Goal: Answer question/provide support

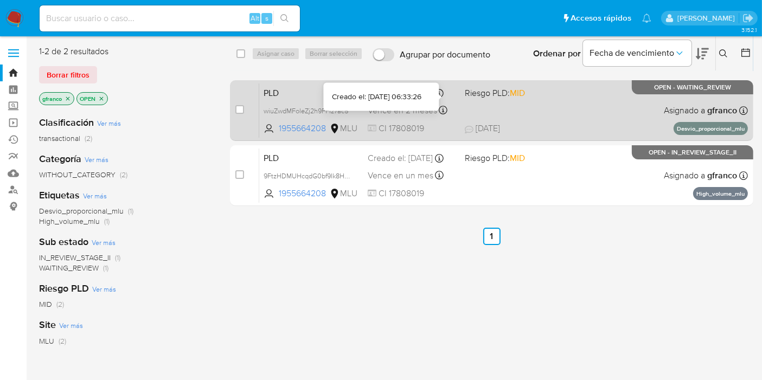
click at [556, 105] on div "PLD wiuZwdMFoleZj2h9FFfz7ac5 1955664208 MLU Riesgo PLD: MID Creado el: 12/07/20…" at bounding box center [503, 110] width 489 height 55
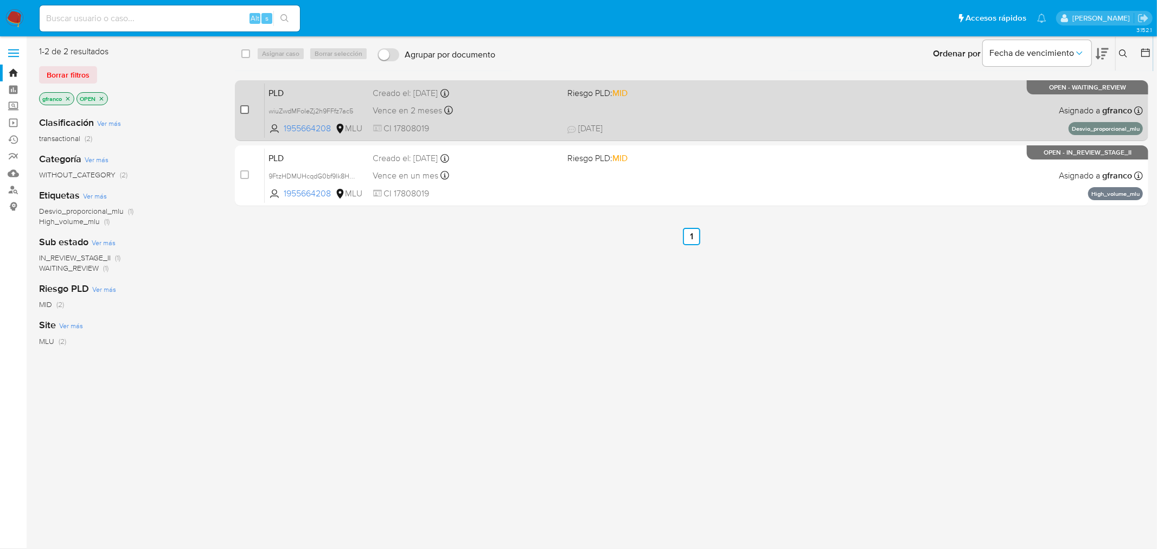
click at [242, 111] on input "checkbox" at bounding box center [244, 109] width 9 height 9
checkbox input "true"
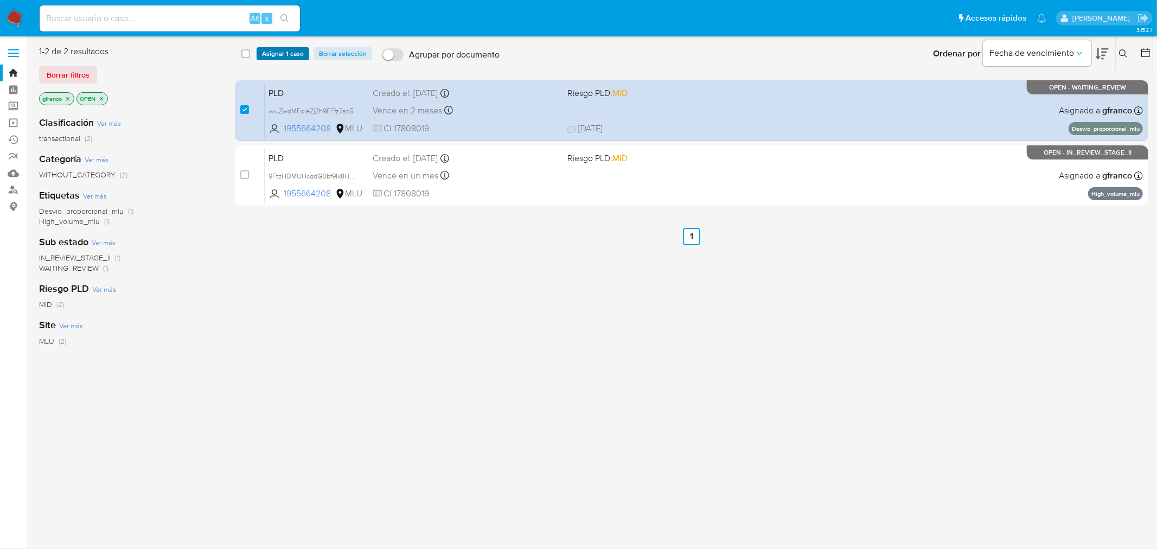
click at [278, 52] on span "Asignar 1 caso" at bounding box center [283, 53] width 42 height 11
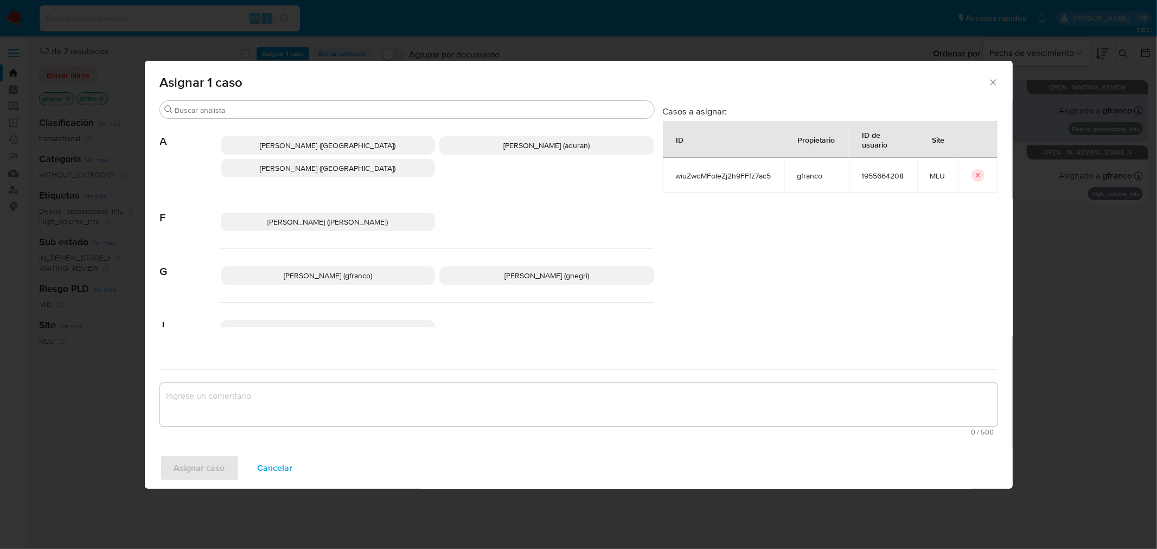
click at [270, 282] on p "Giorgio Franco Cabrera (gfranco)" at bounding box center [328, 275] width 215 height 18
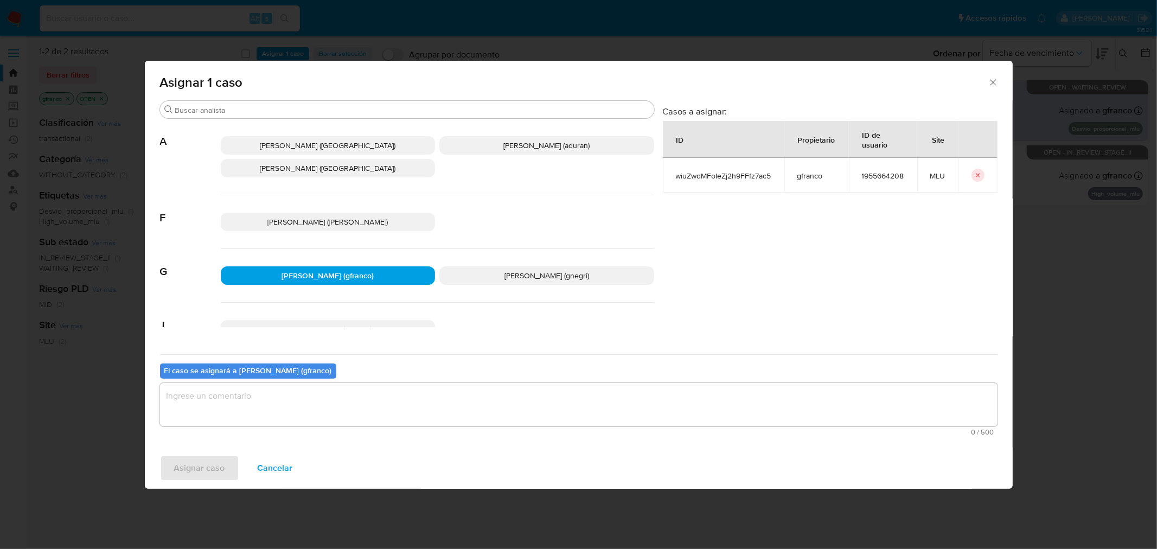
click at [284, 380] on textarea "assign-modal" at bounding box center [578, 404] width 837 height 43
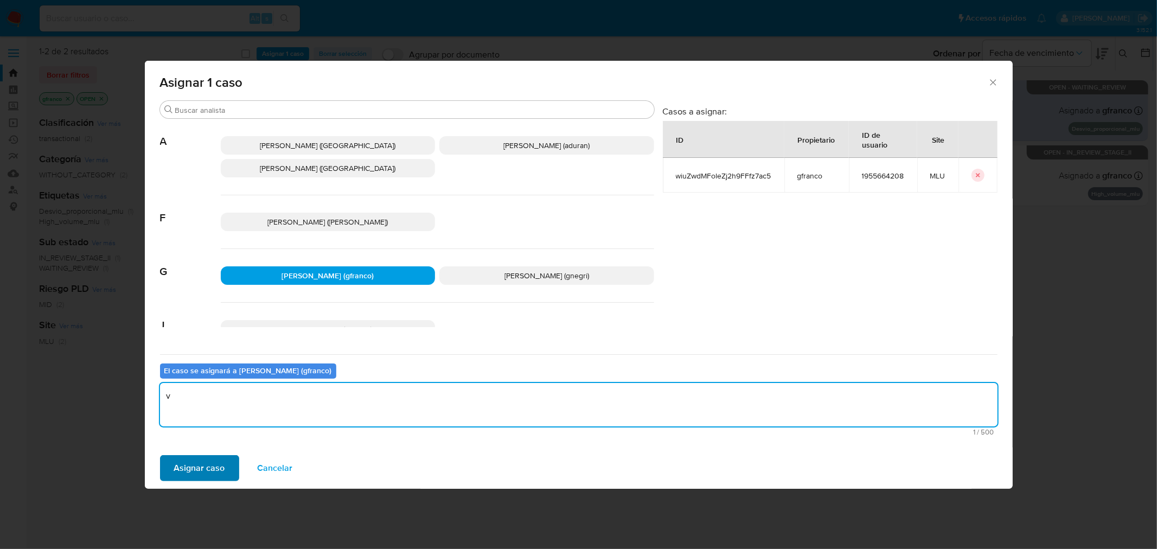
type textarea "v"
click at [206, 380] on span "Asignar caso" at bounding box center [199, 468] width 51 height 24
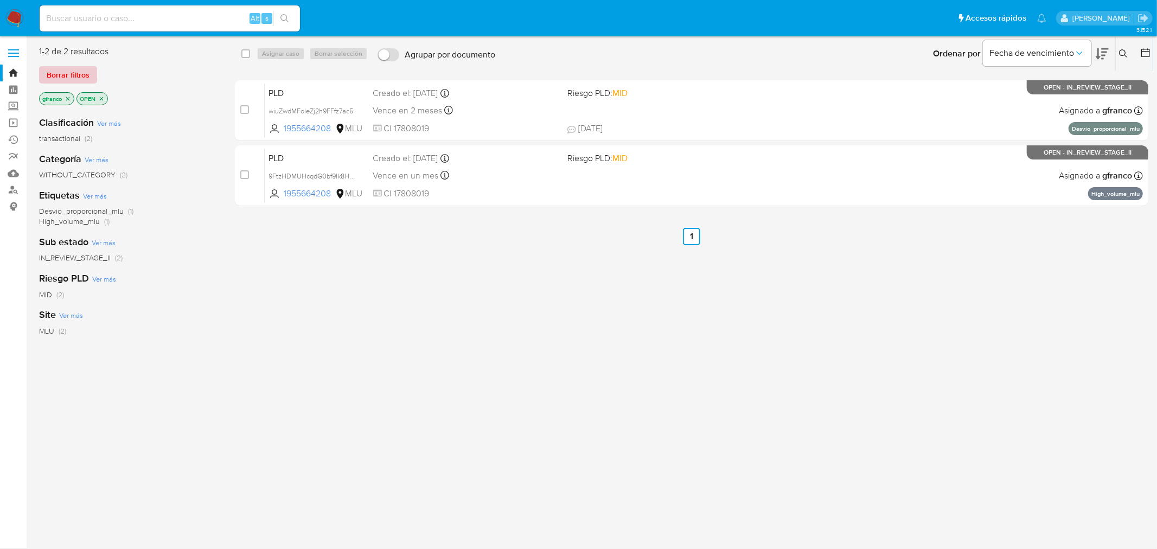
click at [76, 69] on span "Borrar filtros" at bounding box center [68, 74] width 43 height 15
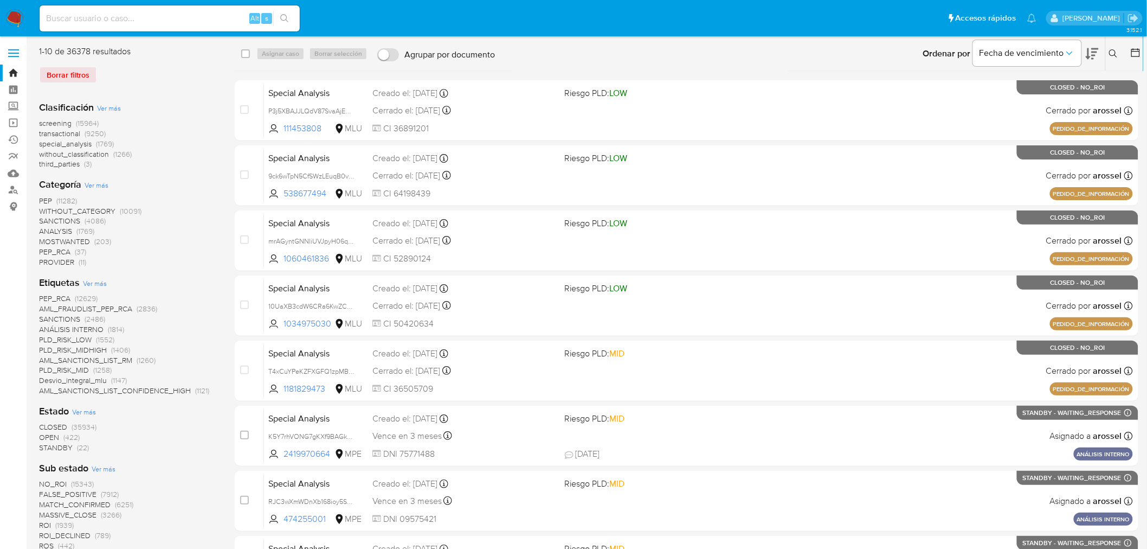
click at [87, 380] on span "Ver más" at bounding box center [84, 412] width 24 height 10
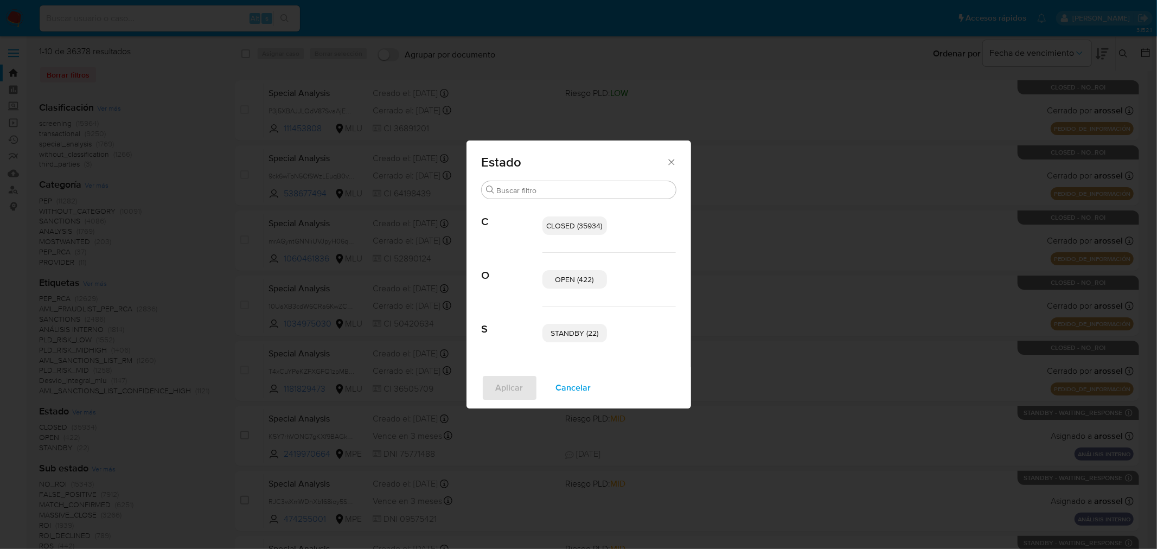
click at [564, 282] on span "OPEN (422)" at bounding box center [574, 279] width 39 height 11
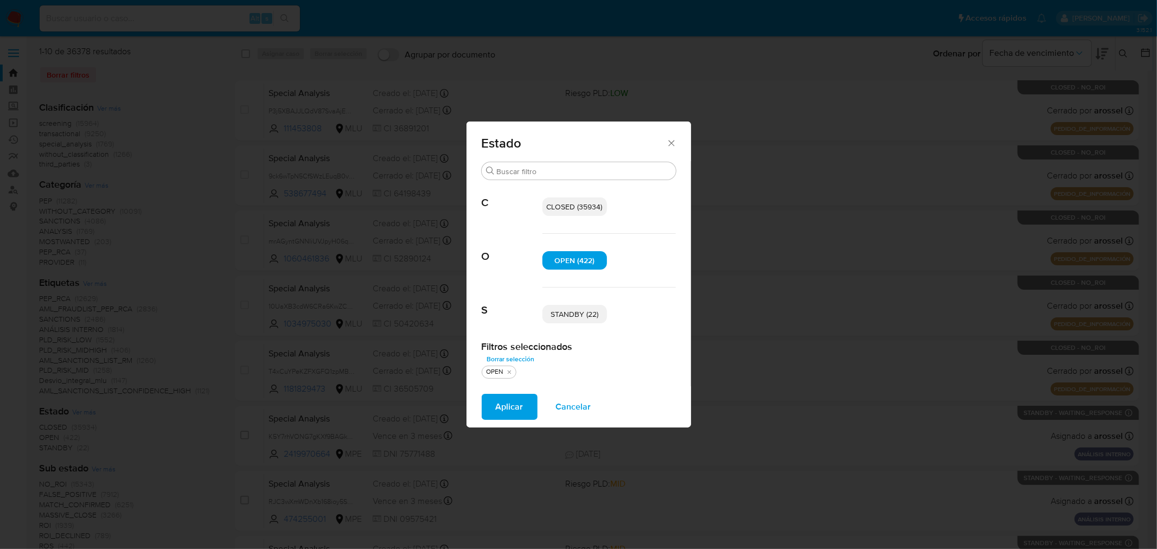
click at [579, 318] on span "STANDBY (22)" at bounding box center [574, 314] width 48 height 11
click at [511, 380] on span "Aplicar" at bounding box center [510, 407] width 28 height 24
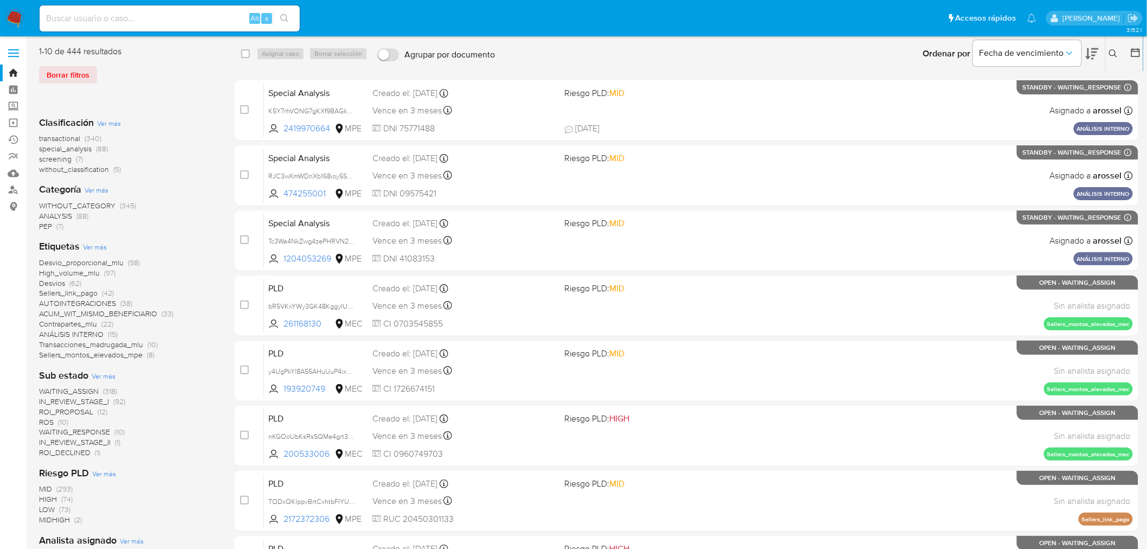
click at [104, 124] on span "Ver más" at bounding box center [109, 123] width 24 height 10
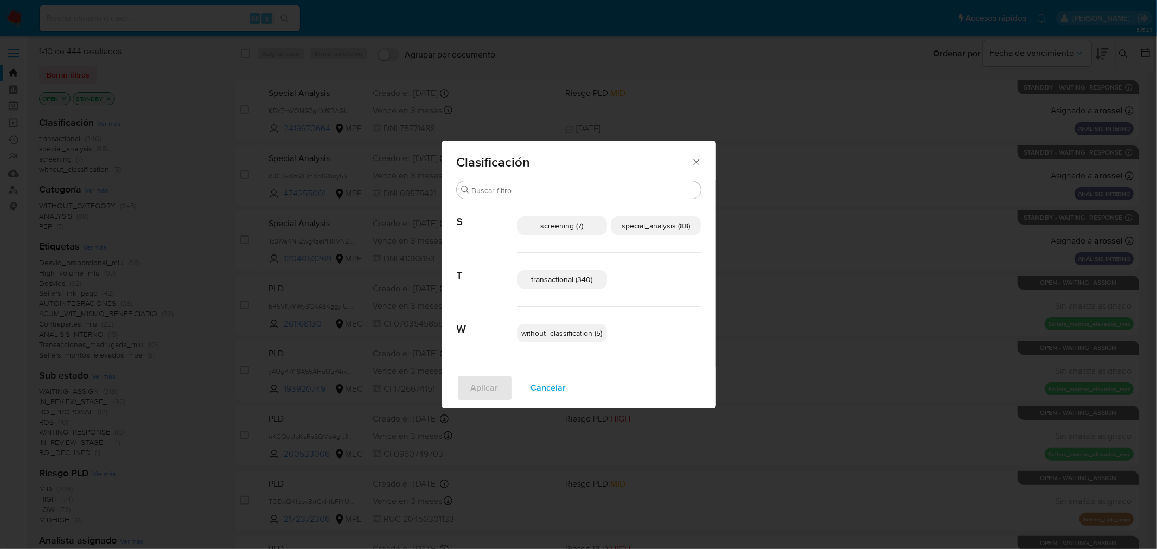
click at [557, 333] on span "without_classification (5)" at bounding box center [562, 333] width 81 height 11
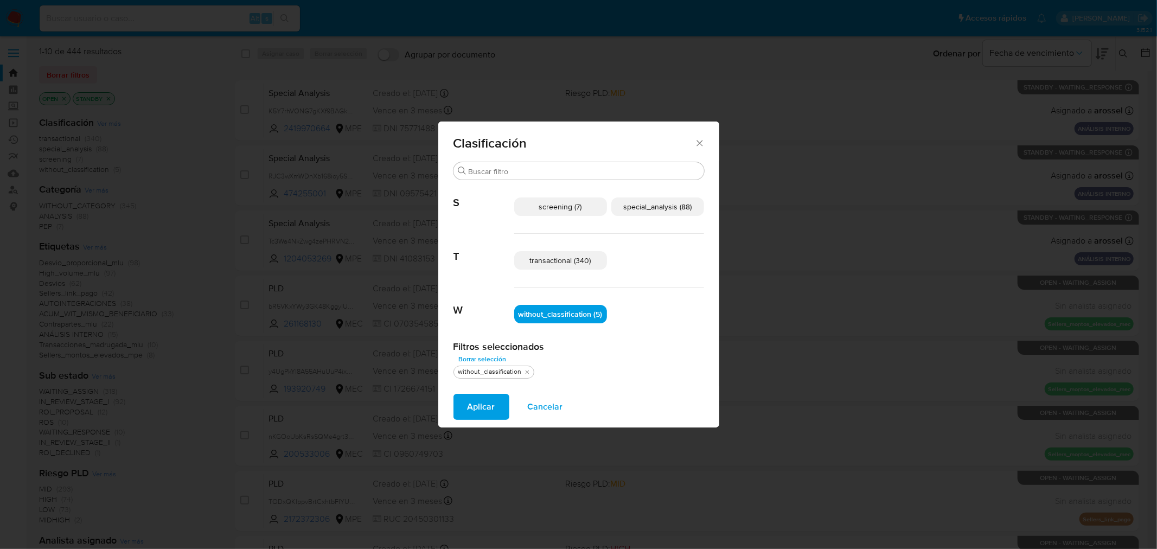
click at [573, 260] on span "transactional (340)" at bounding box center [560, 260] width 61 height 11
click at [637, 204] on span "special_analysis (88)" at bounding box center [657, 206] width 68 height 11
click at [474, 380] on span "Aplicar" at bounding box center [481, 407] width 28 height 24
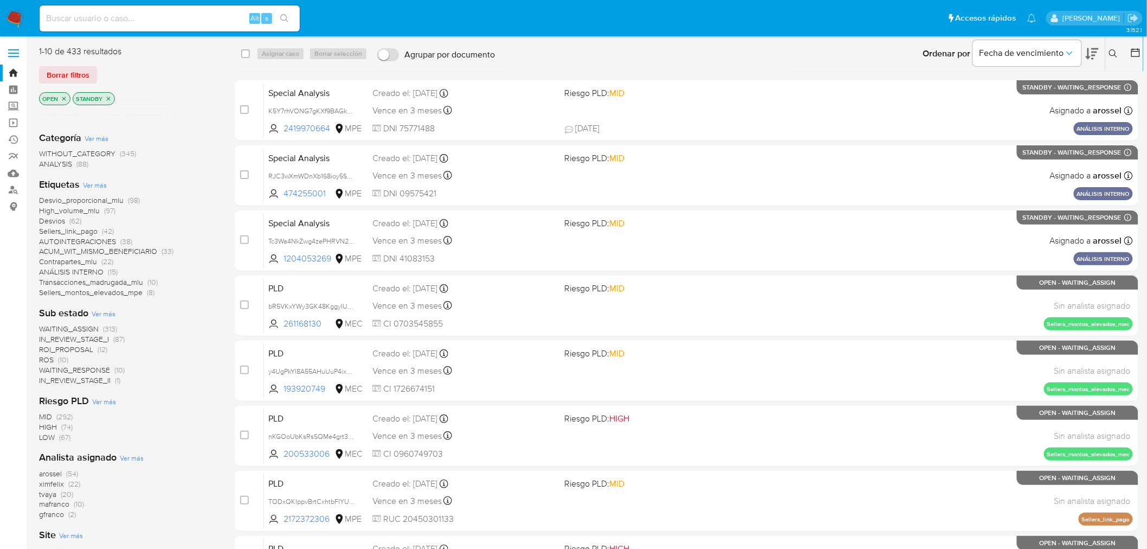
click at [771, 56] on icon at bounding box center [1136, 52] width 11 height 11
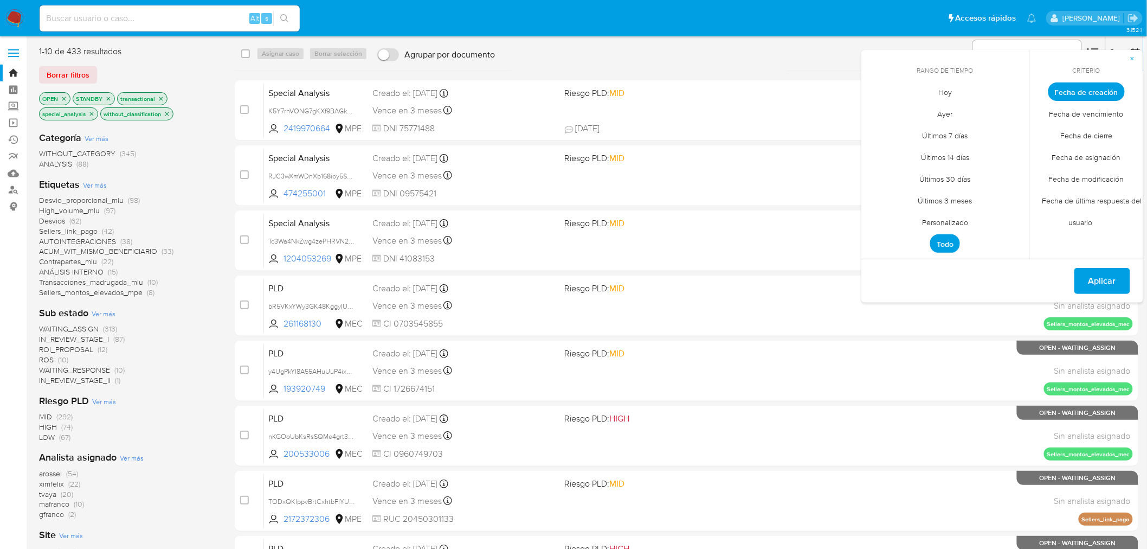
click at [771, 219] on span "Personalizado" at bounding box center [945, 222] width 69 height 22
click at [771, 198] on button "11" at bounding box center [880, 195] width 17 height 17
drag, startPoint x: 920, startPoint y: 198, endPoint x: 968, endPoint y: 206, distance: 48.9
click at [771, 197] on button "13" at bounding box center [923, 195] width 17 height 17
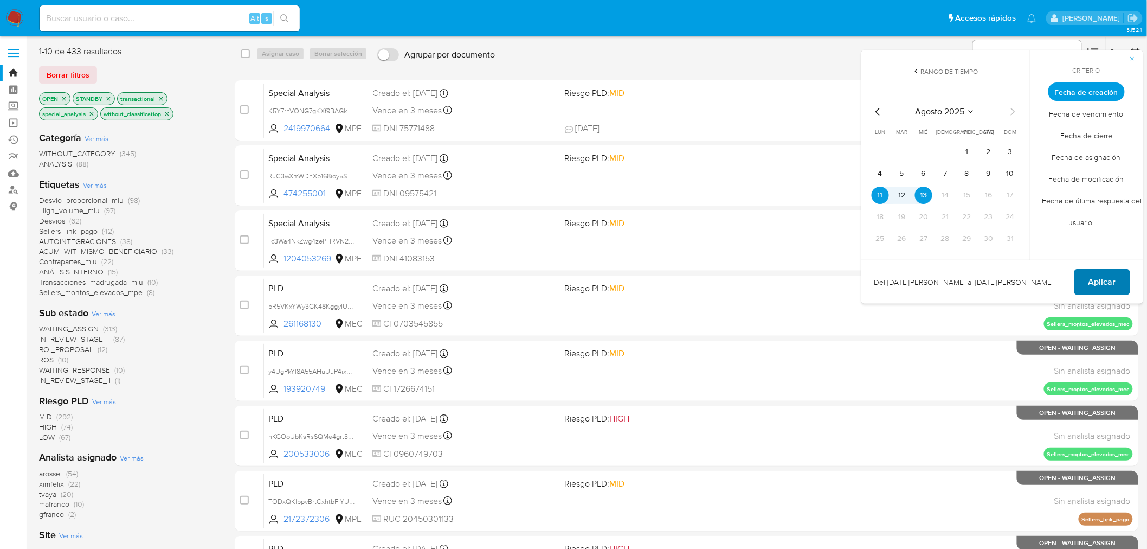
click at [771, 280] on span "Aplicar" at bounding box center [1103, 282] width 28 height 24
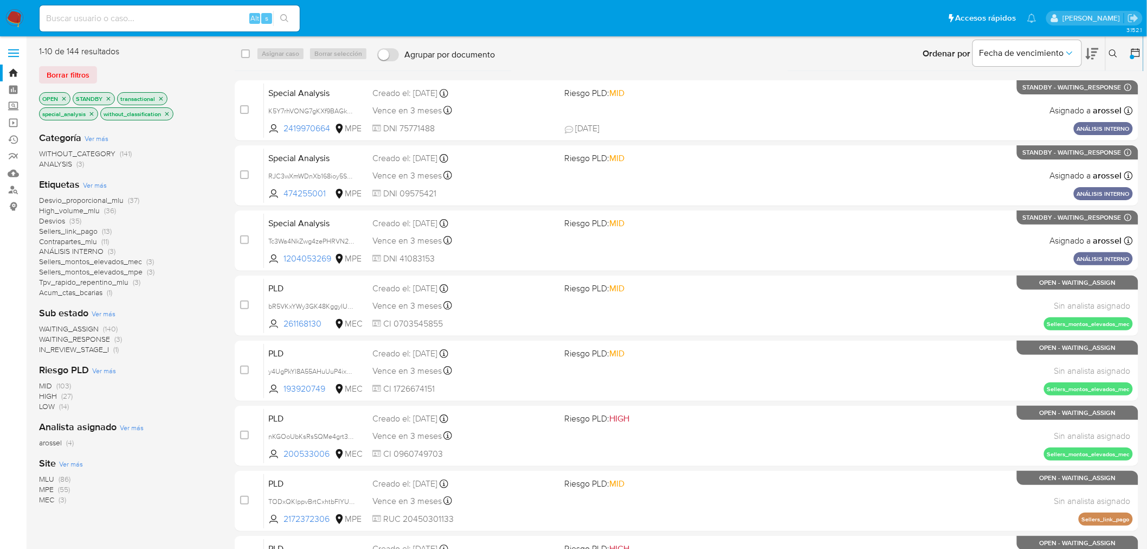
click at [98, 181] on span "Ver más" at bounding box center [95, 185] width 24 height 10
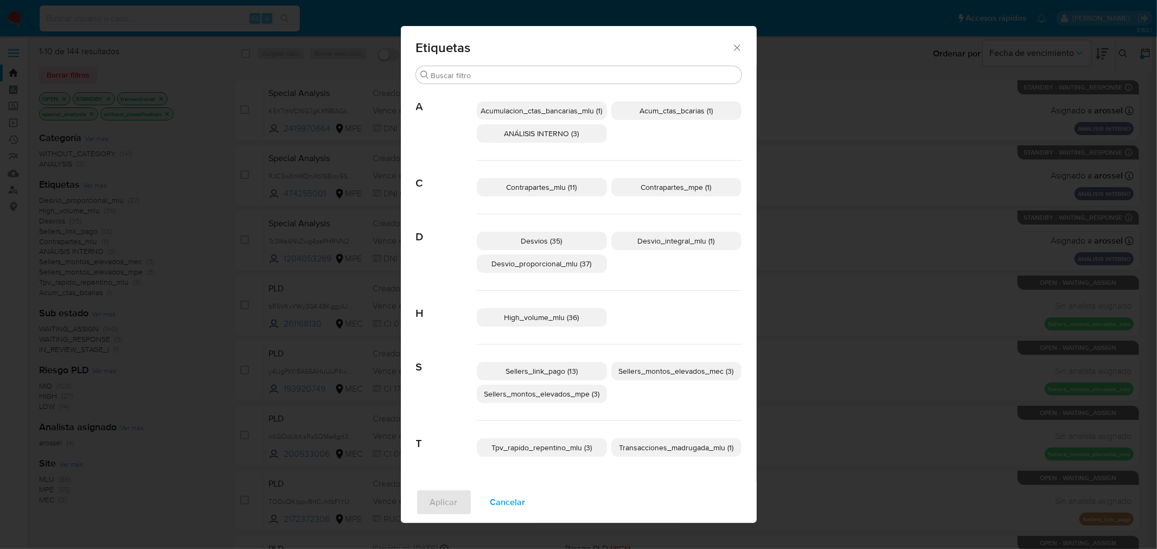
click at [737, 47] on icon "Cerrar" at bounding box center [737, 47] width 6 height 6
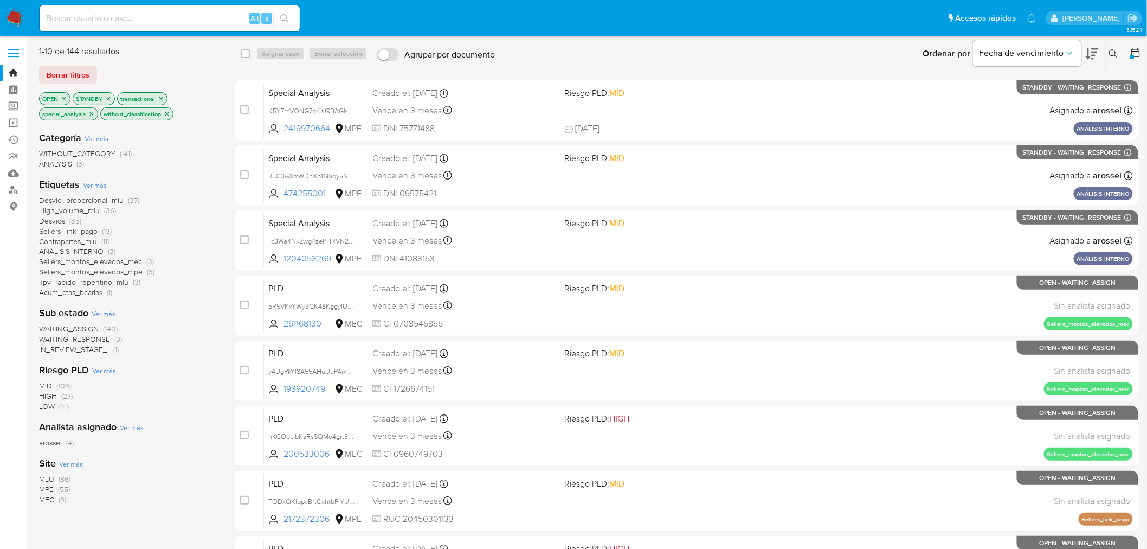
click at [97, 185] on span "Ver más" at bounding box center [95, 185] width 24 height 10
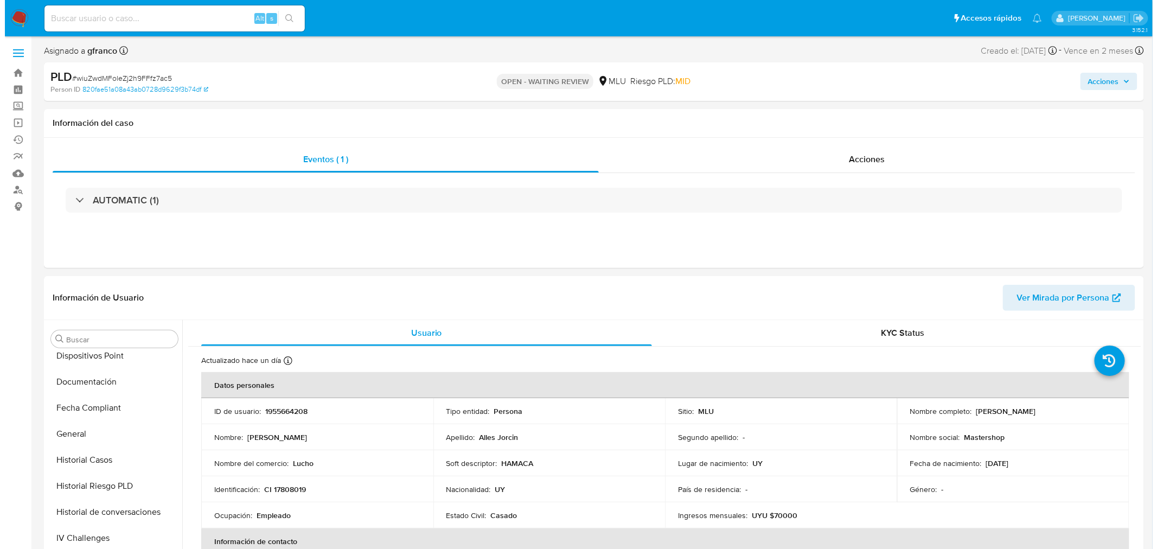
scroll to position [60, 0]
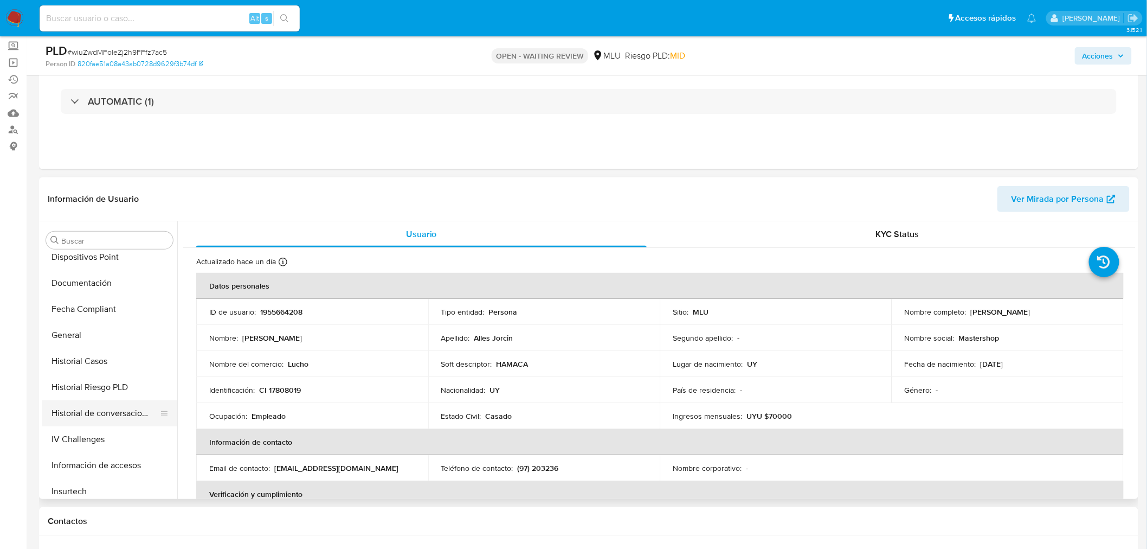
click at [123, 380] on button "Historial de conversaciones" at bounding box center [105, 413] width 127 height 26
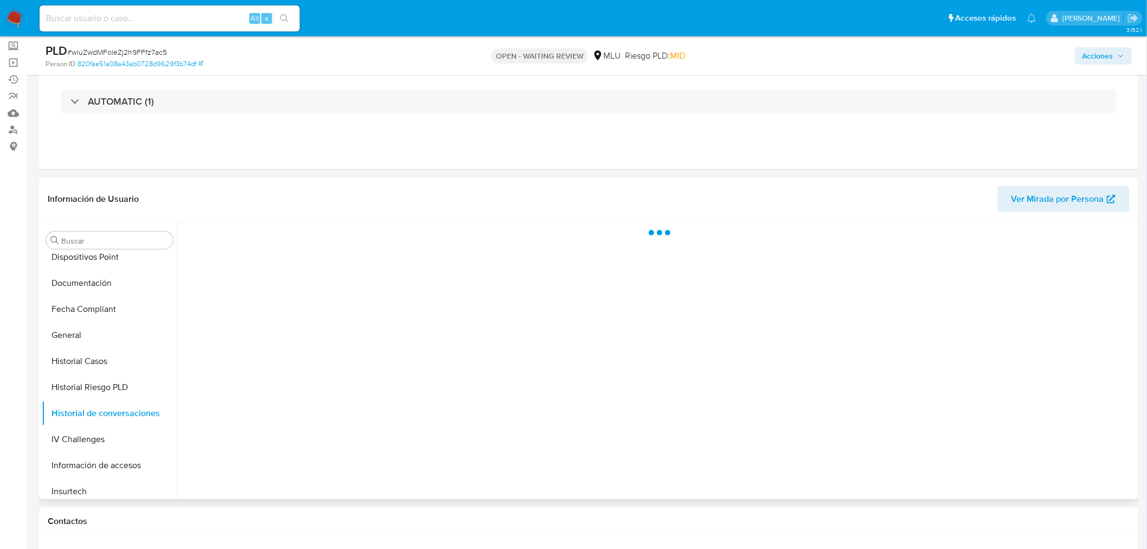
select select "10"
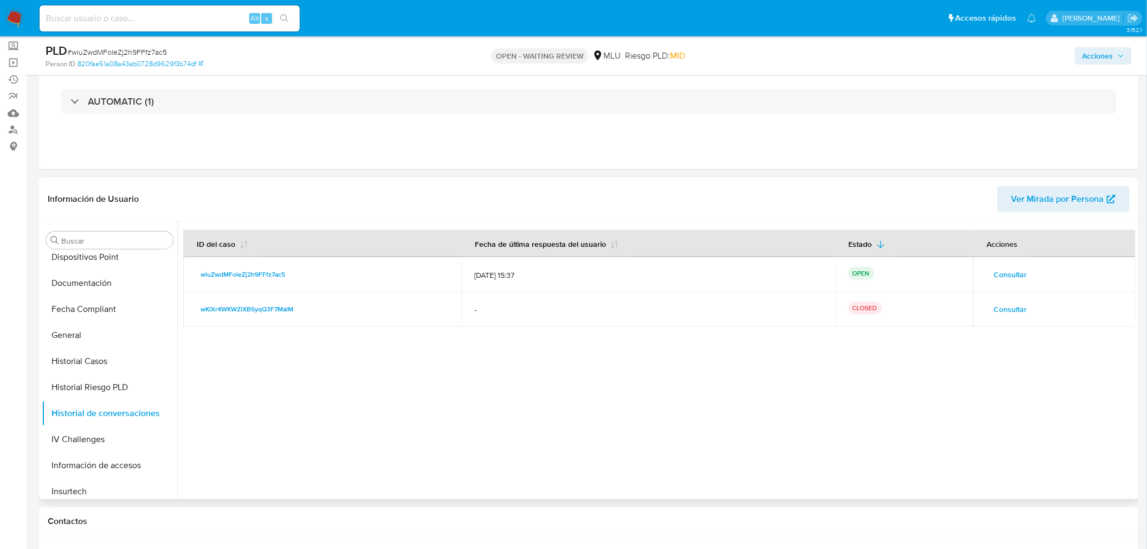
click at [771, 272] on span "Consultar" at bounding box center [1011, 274] width 33 height 15
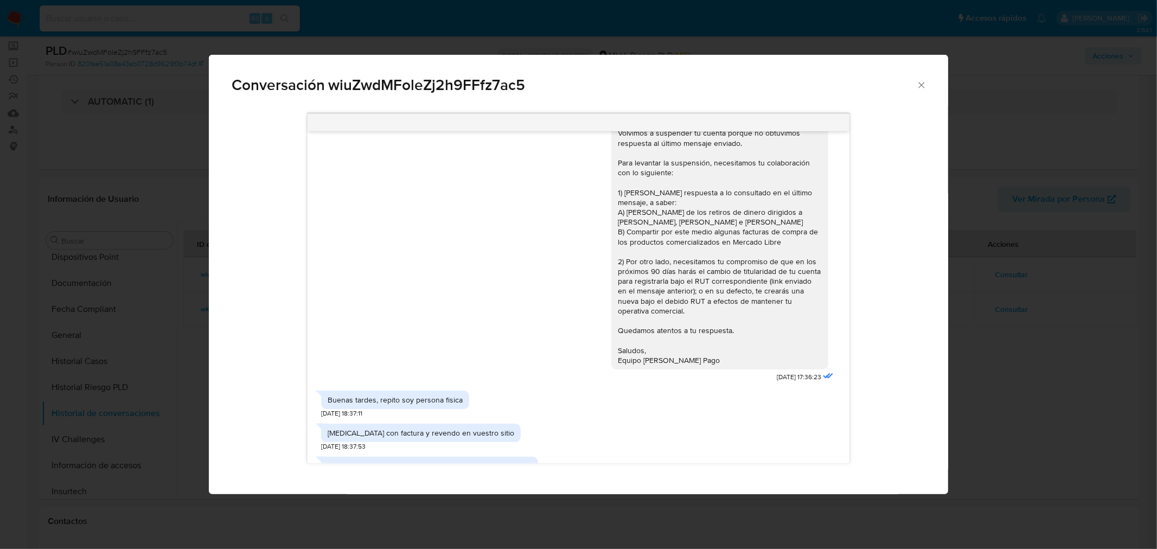
scroll to position [1157, 0]
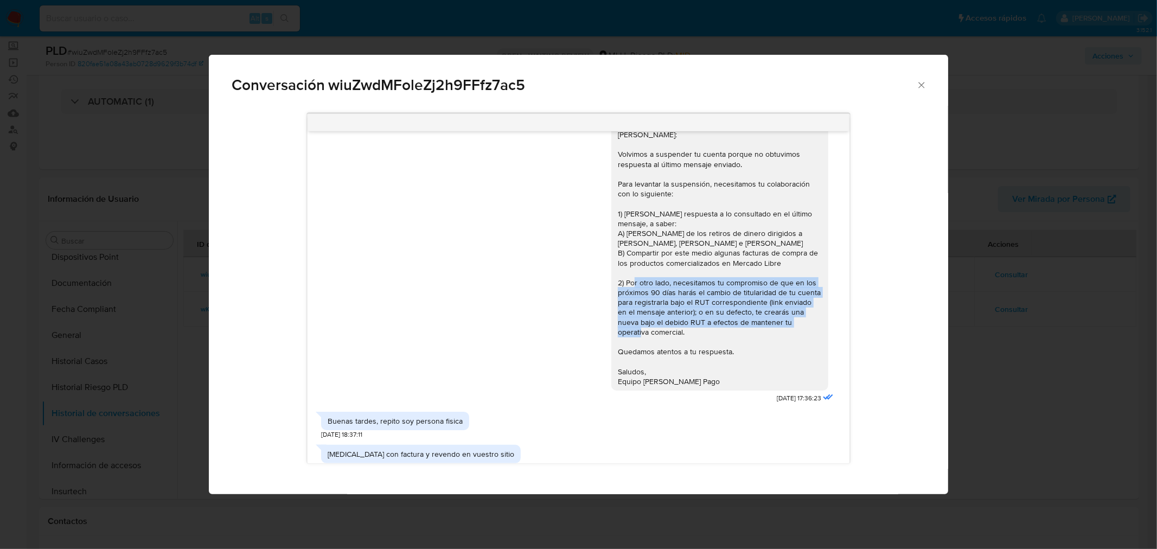
drag, startPoint x: 644, startPoint y: 339, endPoint x: 664, endPoint y: 294, distance: 49.3
click at [664, 294] on div "[PERSON_NAME]: Volvimos a suspender tu cuenta porque no obtuvimos respuesta al …" at bounding box center [720, 258] width 204 height 256
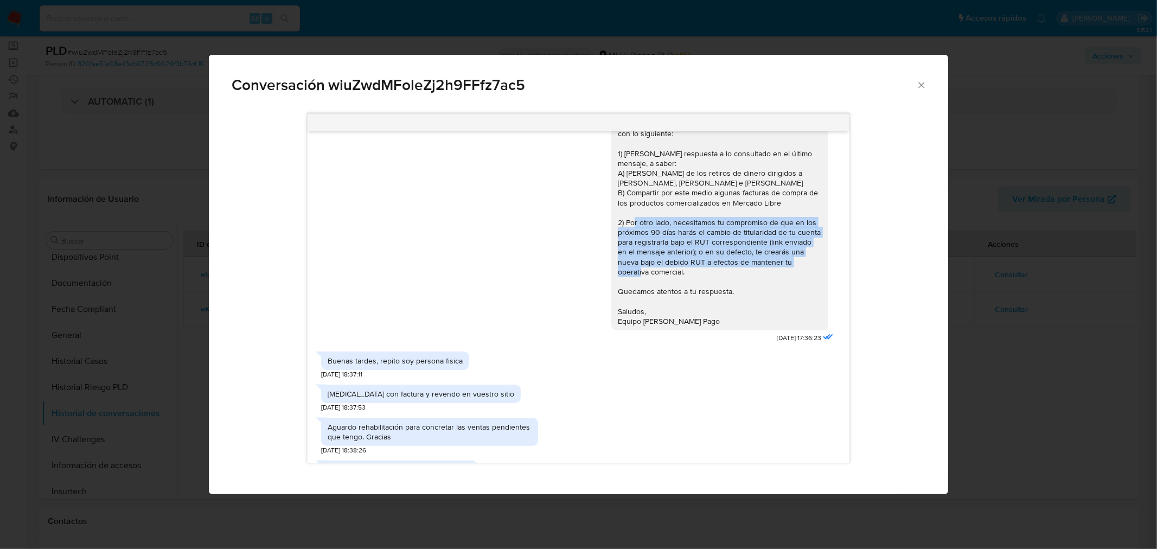
click at [671, 275] on div "[PERSON_NAME]: Volvimos a suspender tu cuenta porque no obtuvimos respuesta al …" at bounding box center [720, 197] width 204 height 256
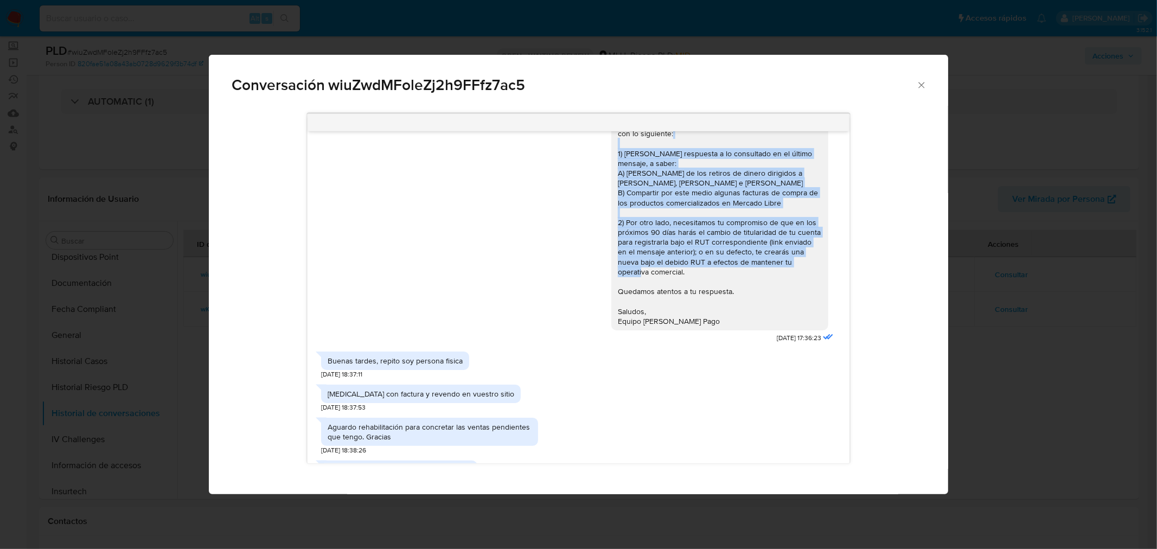
drag, startPoint x: 643, startPoint y: 281, endPoint x: 607, endPoint y: 163, distance: 122.8
click at [611, 163] on div "[PERSON_NAME]: Volvimos a suspender tu cuenta porque no obtuvimos respuesta al …" at bounding box center [719, 197] width 217 height 265
copy div "1) Brindar respuesta a lo consultado en el último mensaje, a saber: A) Razón de…"
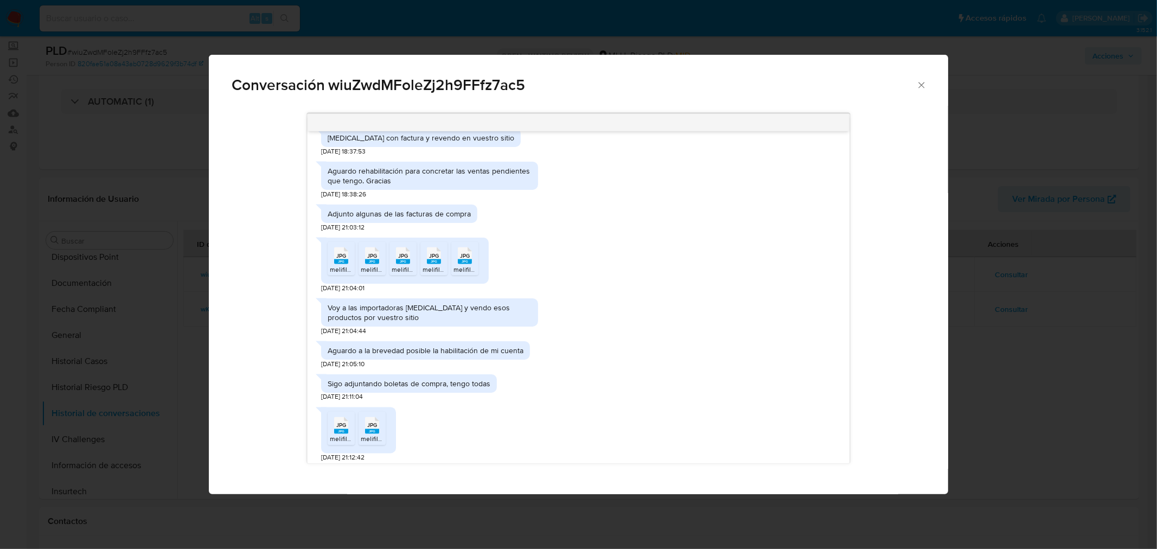
scroll to position [1397, 0]
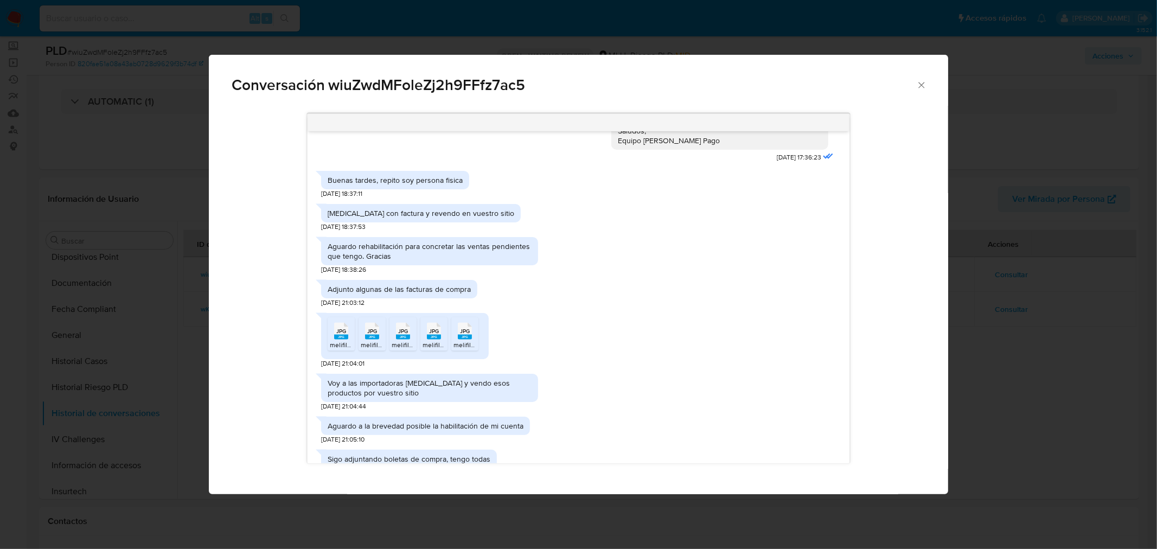
click at [342, 339] on rect "Comunicación" at bounding box center [341, 337] width 14 height 5
click at [371, 335] on span "JPG" at bounding box center [372, 331] width 10 height 7
click at [403, 335] on span "JPG" at bounding box center [403, 331] width 10 height 7
click at [431, 335] on span "JPG" at bounding box center [434, 331] width 10 height 7
click at [467, 335] on span "JPG" at bounding box center [465, 331] width 10 height 7
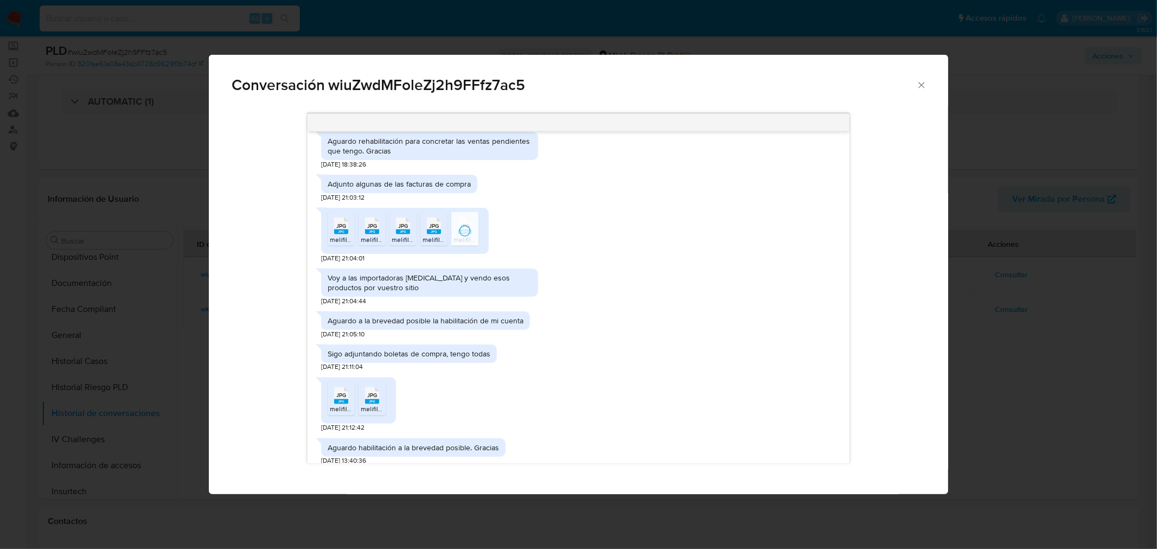
scroll to position [1518, 0]
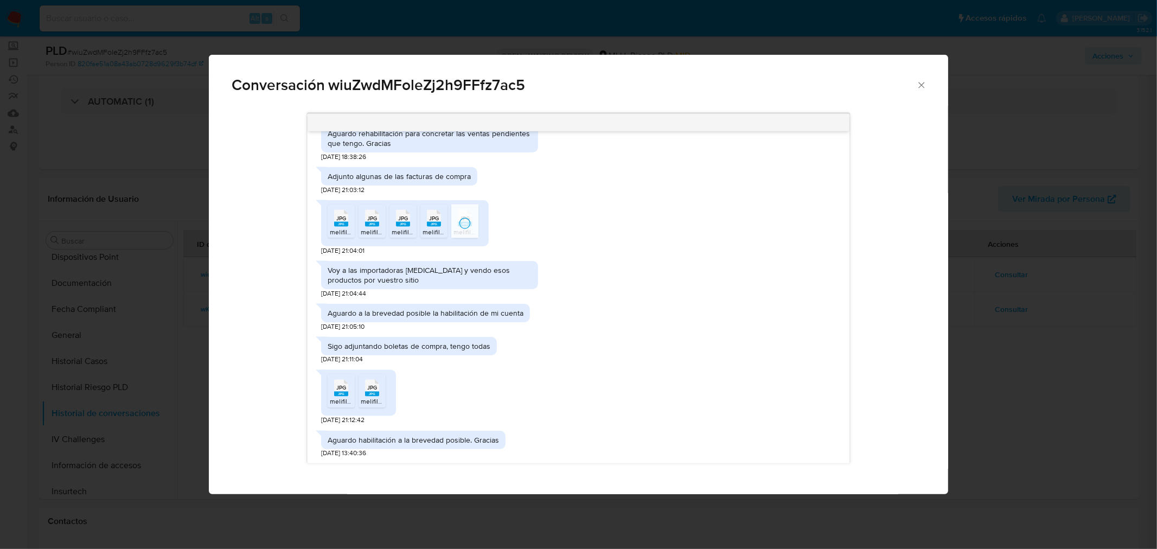
click at [343, 380] on span "JPG" at bounding box center [341, 387] width 10 height 7
click at [370, 380] on span "JPG" at bounding box center [372, 387] width 10 height 7
click at [402, 86] on span "Conversación wiuZwdMFoleZj2h9FFfz7ac5" at bounding box center [574, 85] width 684 height 15
drag, startPoint x: 402, startPoint y: 86, endPoint x: 360, endPoint y: 57, distance: 50.8
click at [403, 84] on span "Conversación wiuZwdMFoleZj2h9FFfz7ac5" at bounding box center [574, 85] width 684 height 15
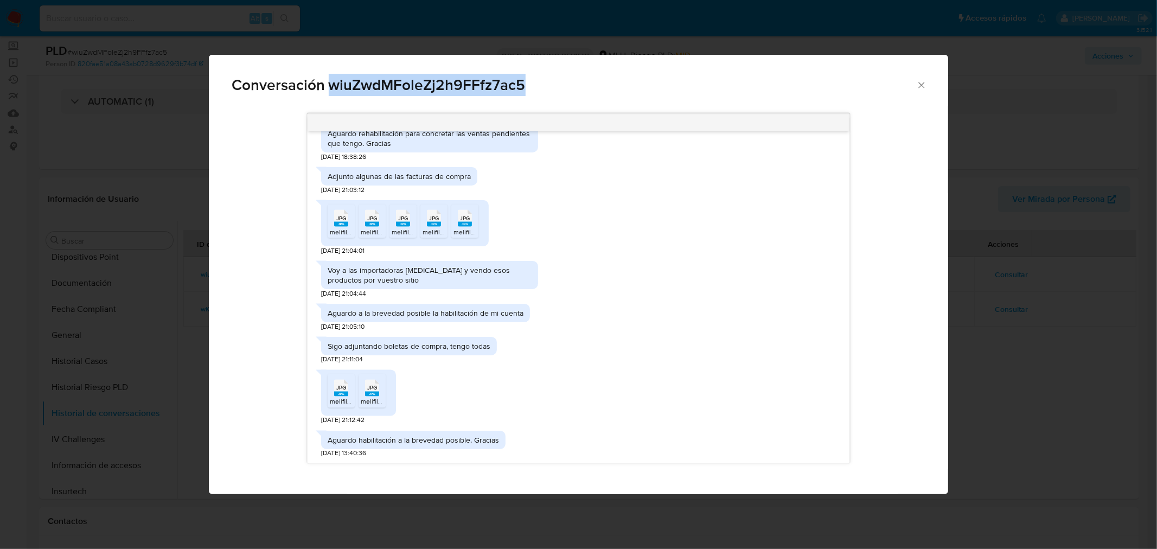
copy span "wiuZwdMFoleZj2h9FFfz7ac5"
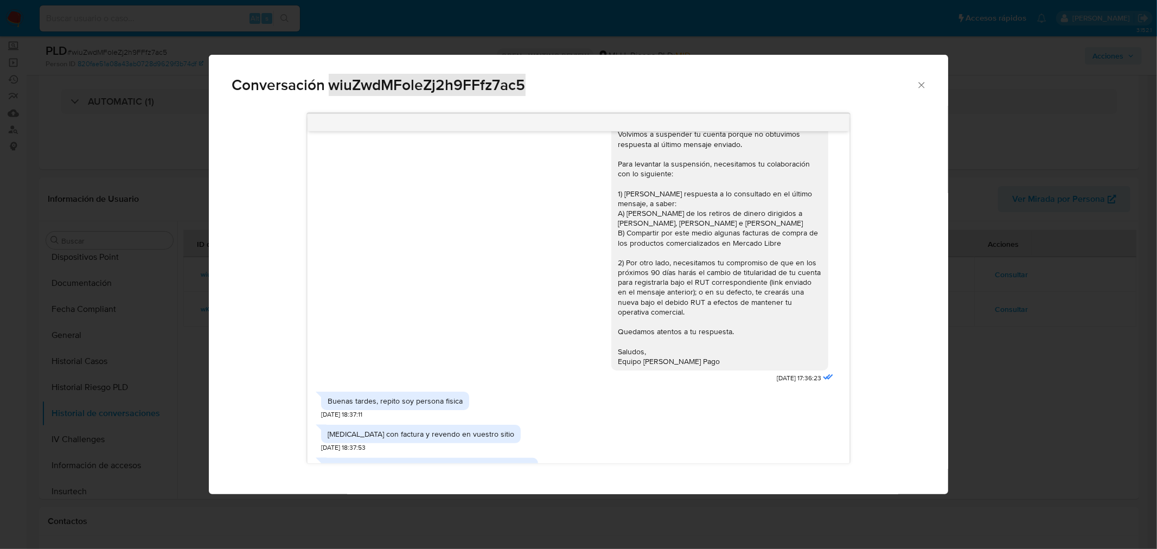
scroll to position [1157, 0]
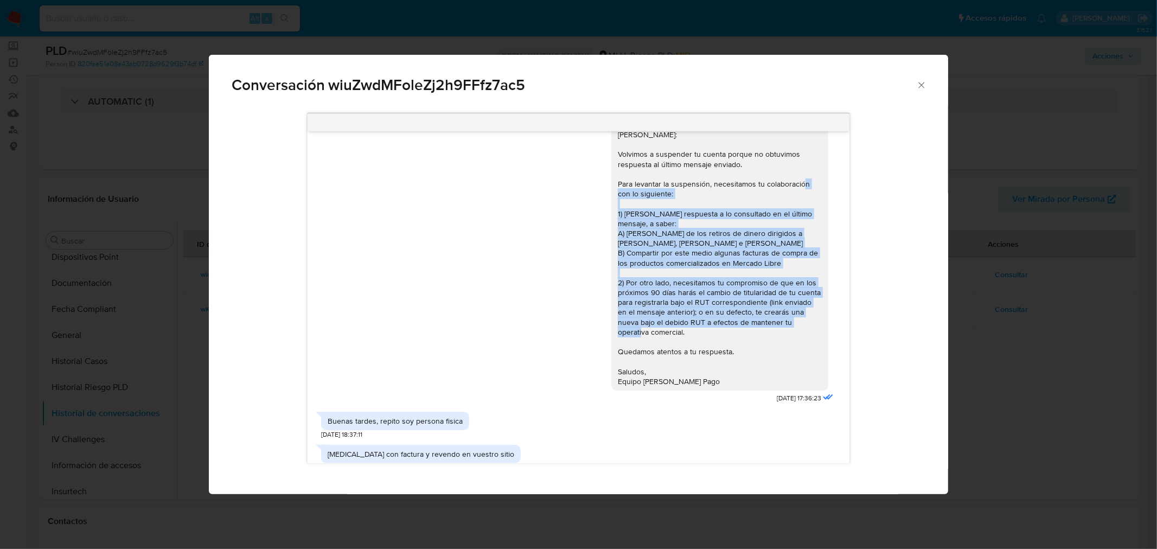
drag, startPoint x: 647, startPoint y: 343, endPoint x: 609, endPoint y: 203, distance: 145.0
click at [618, 203] on div "[PERSON_NAME]: Volvimos a suspender tu cuenta porque no obtuvimos respuesta al …" at bounding box center [720, 258] width 204 height 256
copy div "con lo siguiente: 1) Brindar respuesta a lo consultado en el último mensaje, a …"
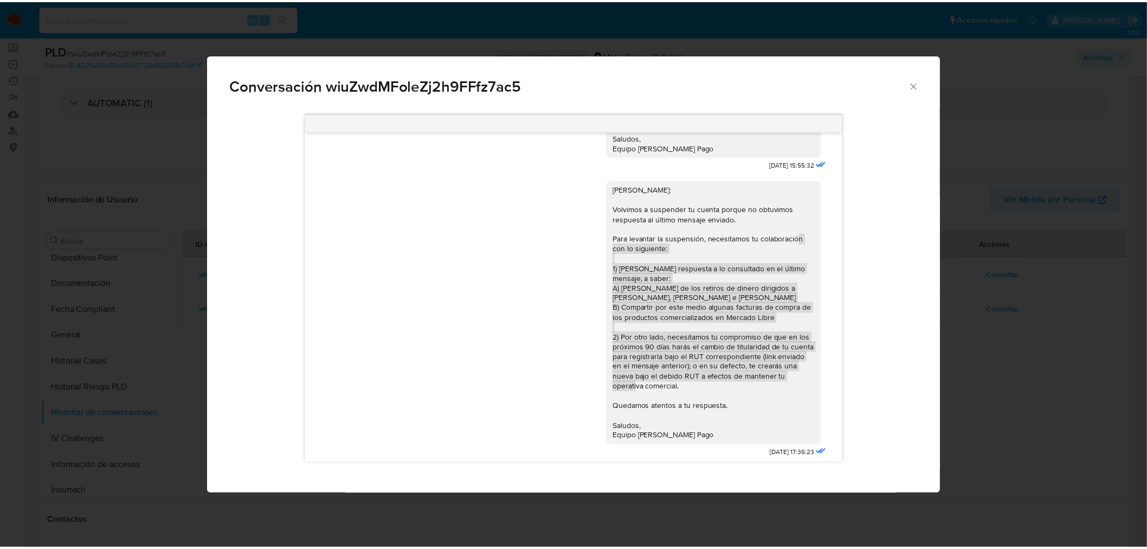
scroll to position [976, 0]
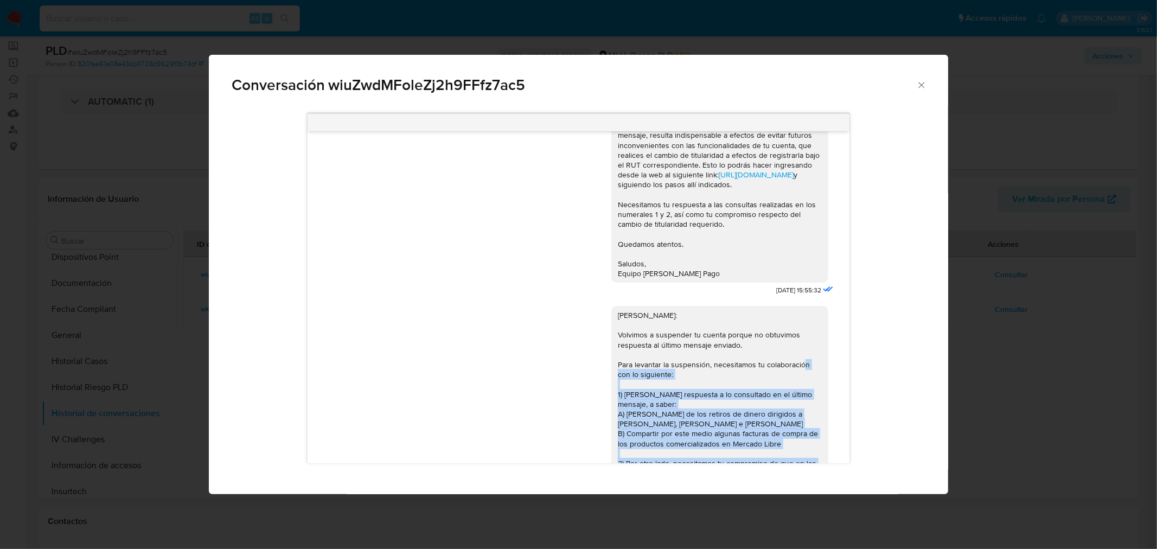
click at [771, 80] on icon "Cerrar" at bounding box center [921, 85] width 11 height 11
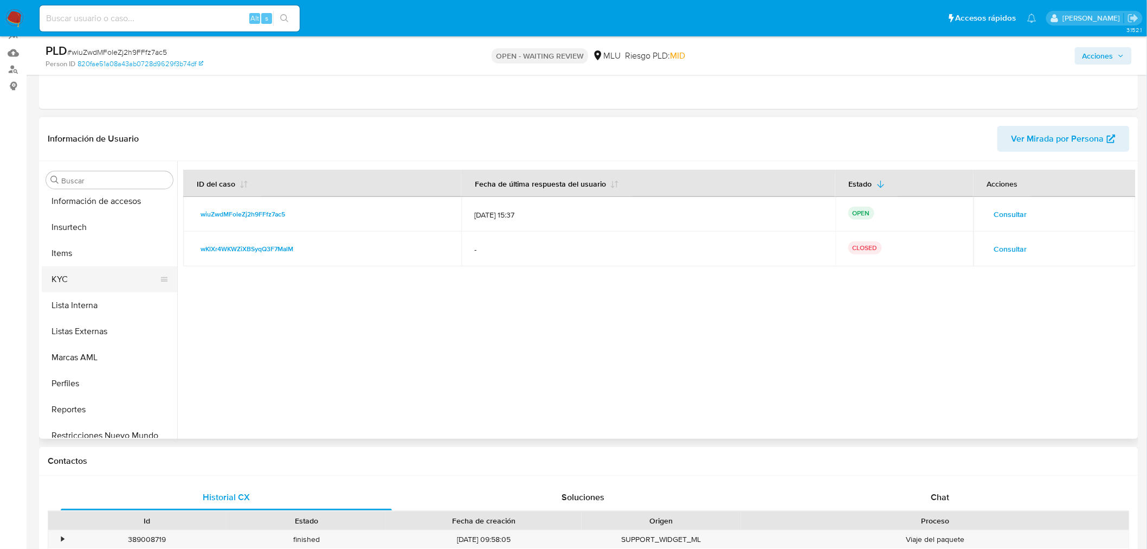
scroll to position [421, 0]
click at [73, 275] on button "KYC" at bounding box center [105, 280] width 127 height 26
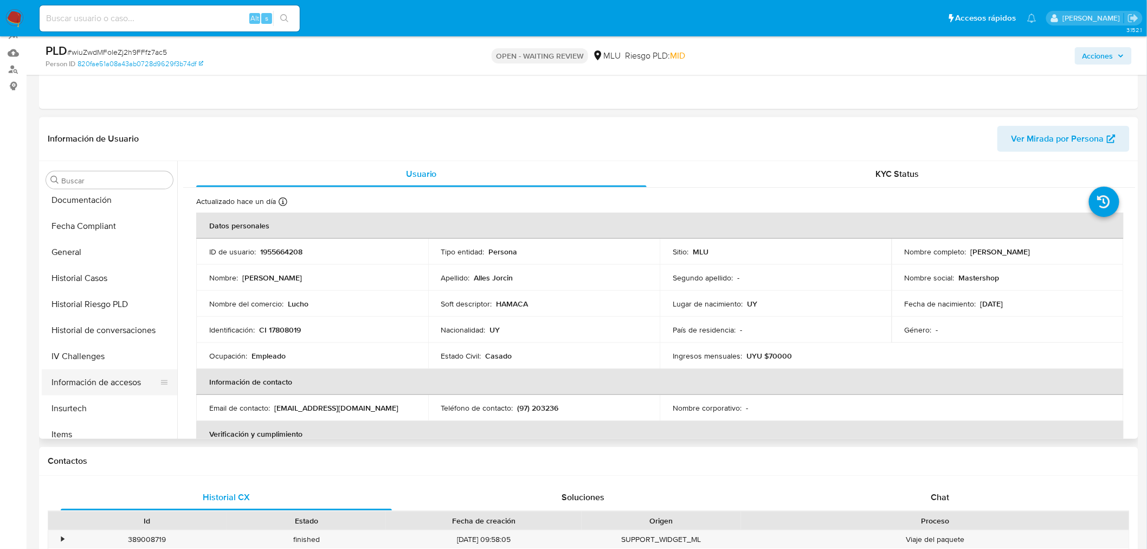
scroll to position [0, 0]
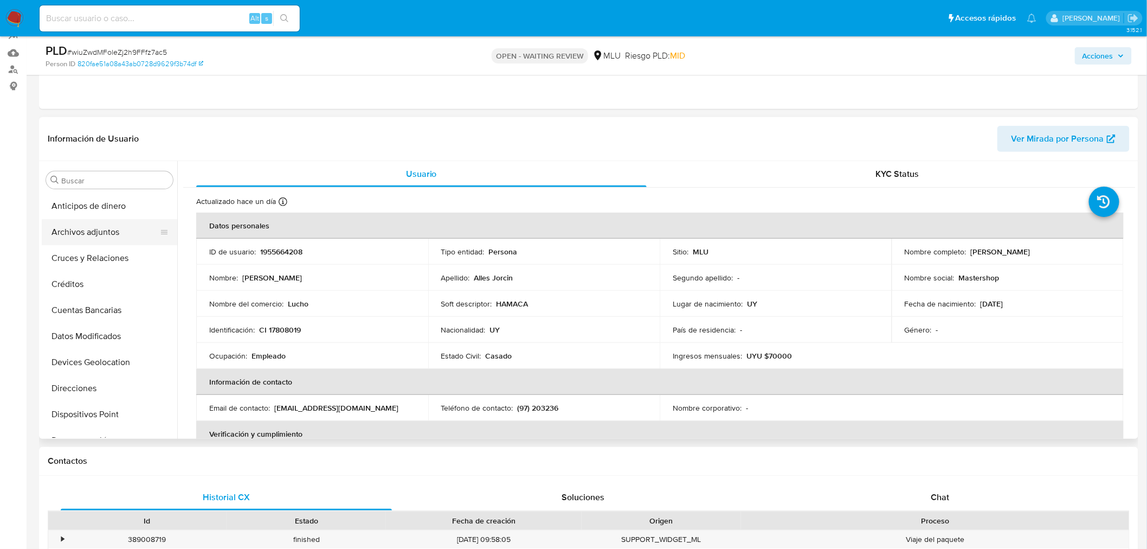
click at [112, 233] on button "Archivos adjuntos" at bounding box center [105, 232] width 127 height 26
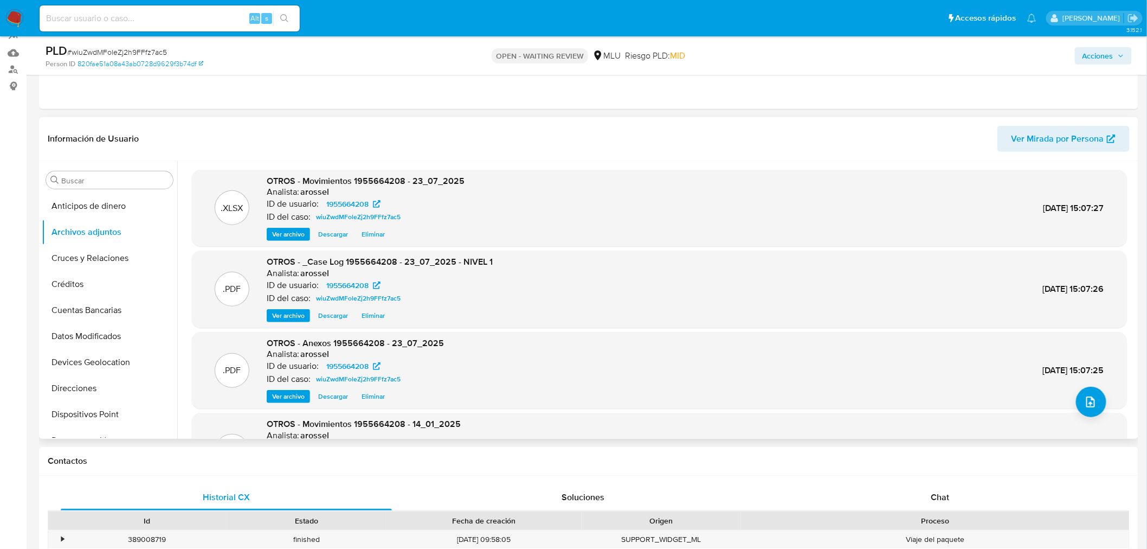
click at [291, 313] on span "Ver archivo" at bounding box center [288, 315] width 33 height 11
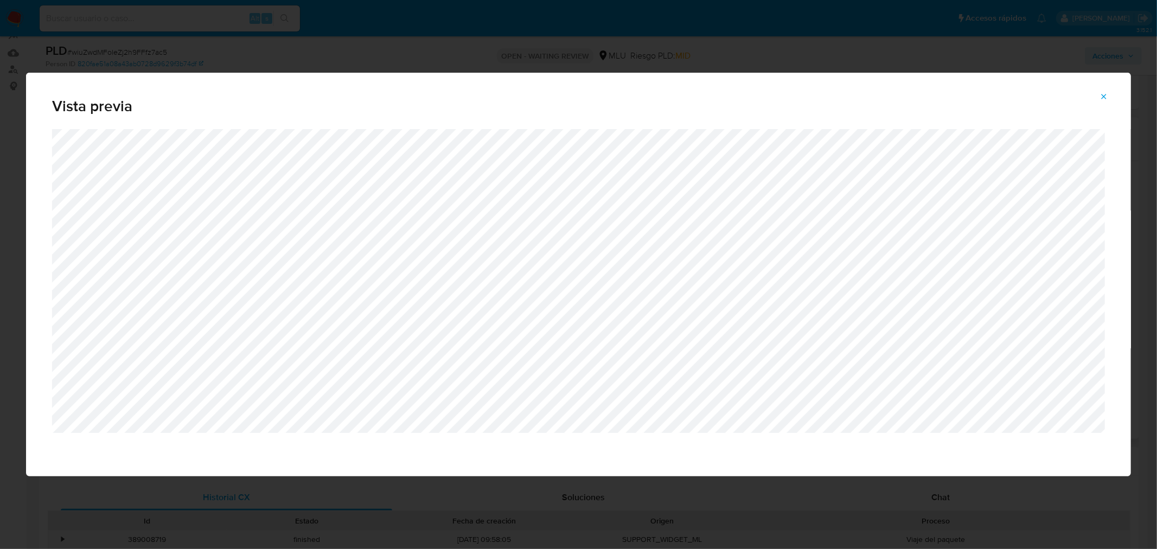
click at [771, 95] on icon "Attachment preview" at bounding box center [1103, 96] width 9 height 9
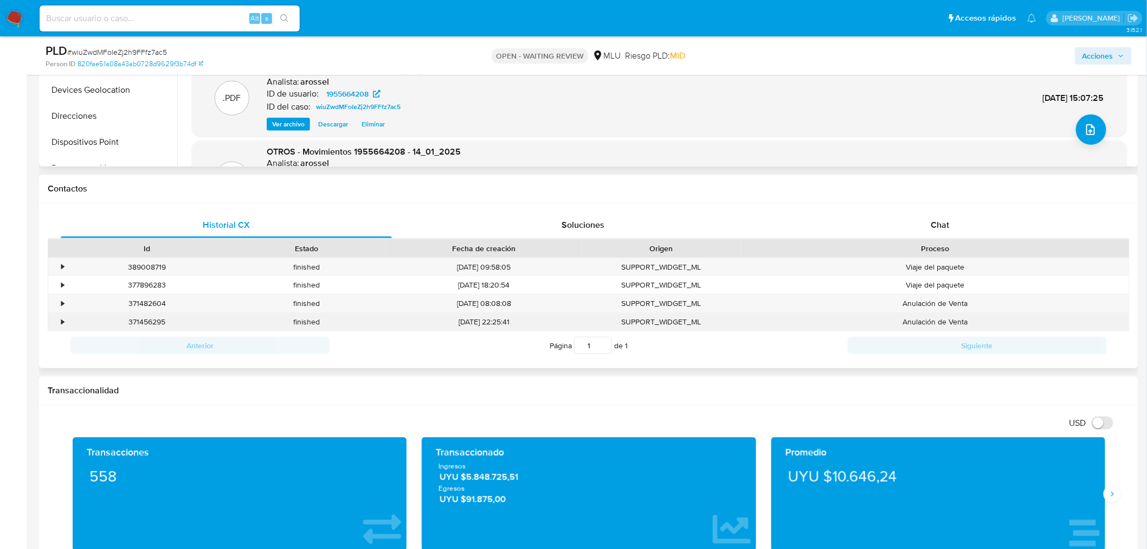
scroll to position [482, 0]
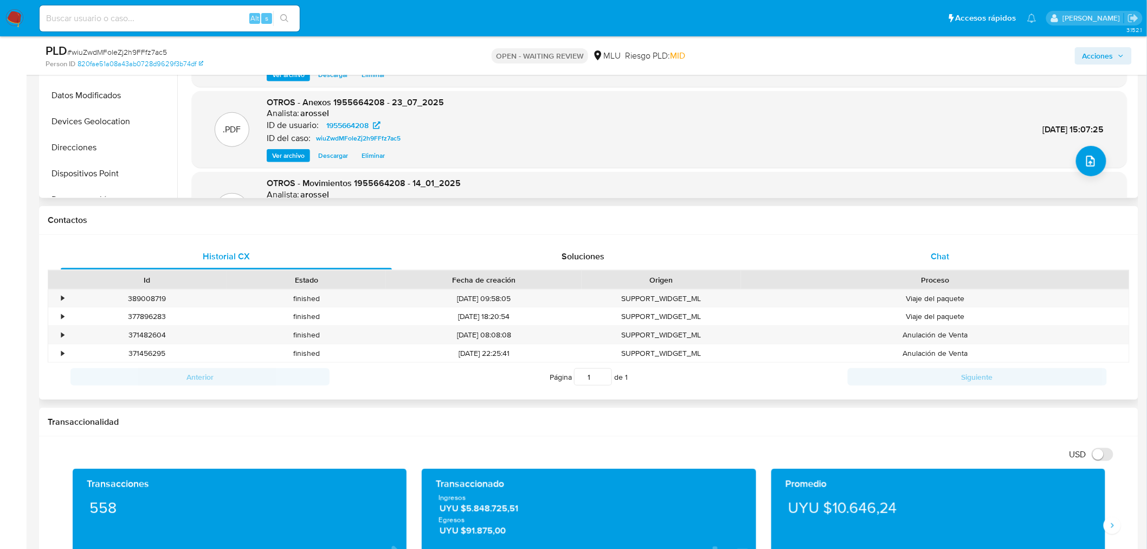
click at [771, 259] on div "Chat" at bounding box center [940, 256] width 331 height 26
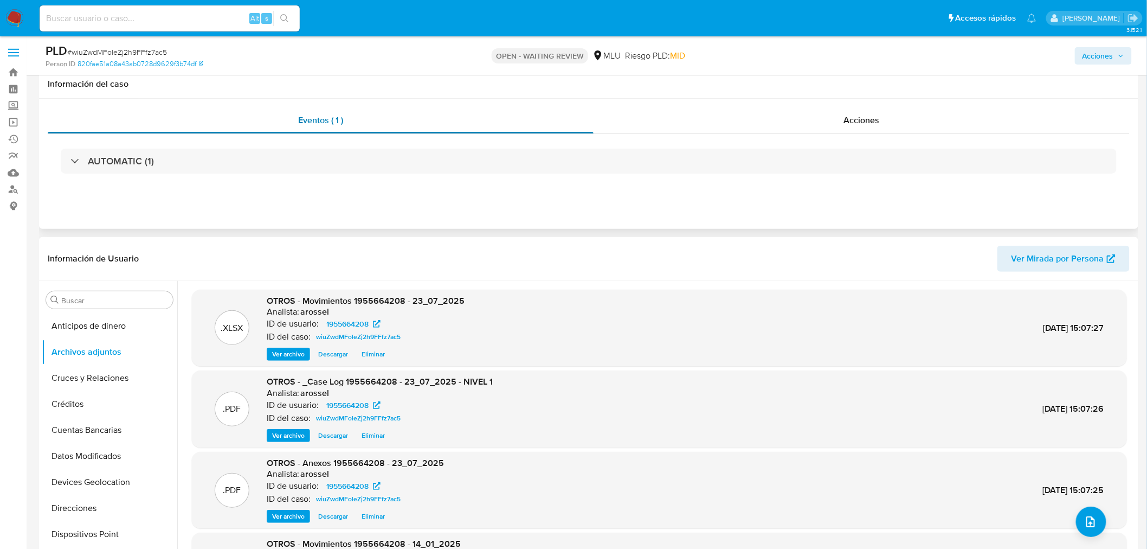
scroll to position [0, 0]
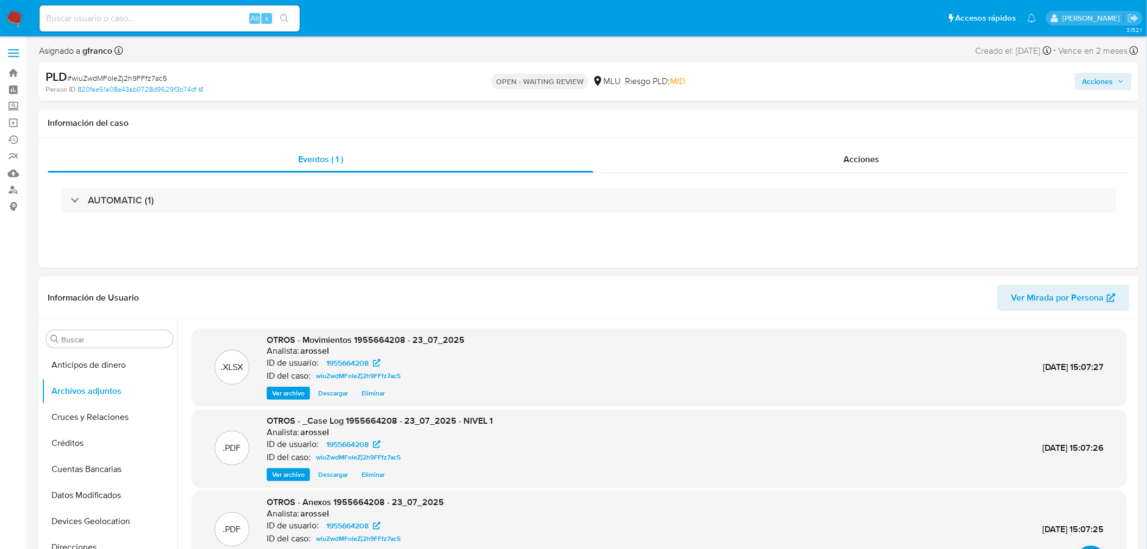
click at [128, 74] on span "# wiuZwdMFoleZj2h9FFfz7ac5" at bounding box center [117, 78] width 100 height 11
copy span "wiuZwdMFoleZj2h9FFfz7ac5"
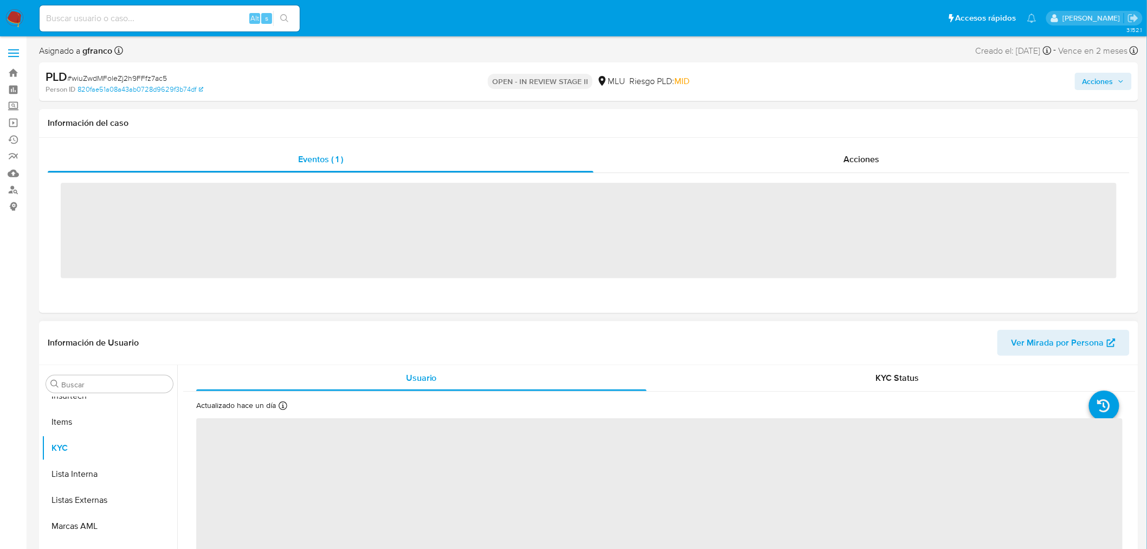
scroll to position [458, 0]
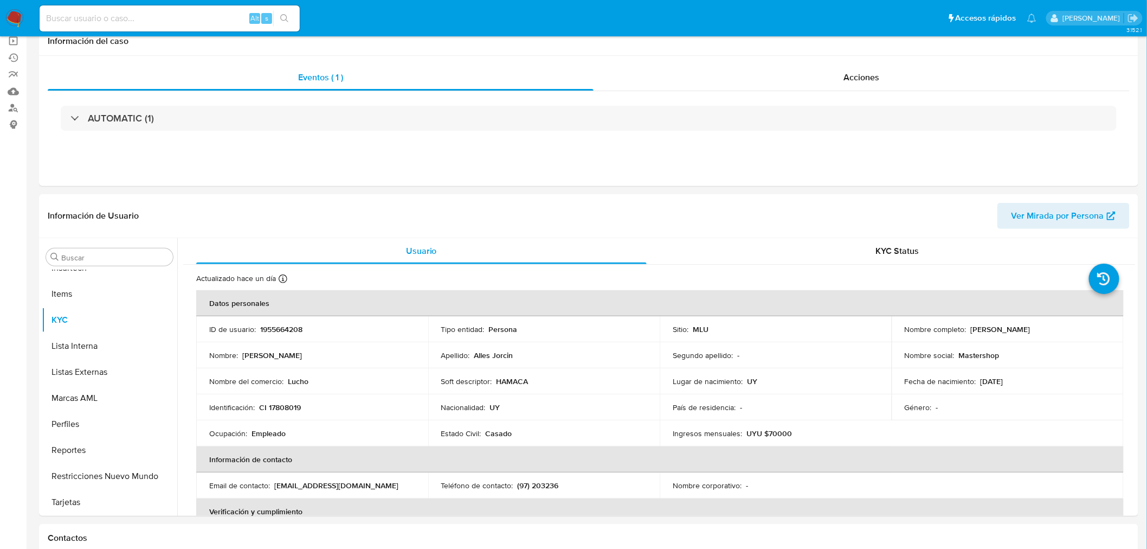
select select "10"
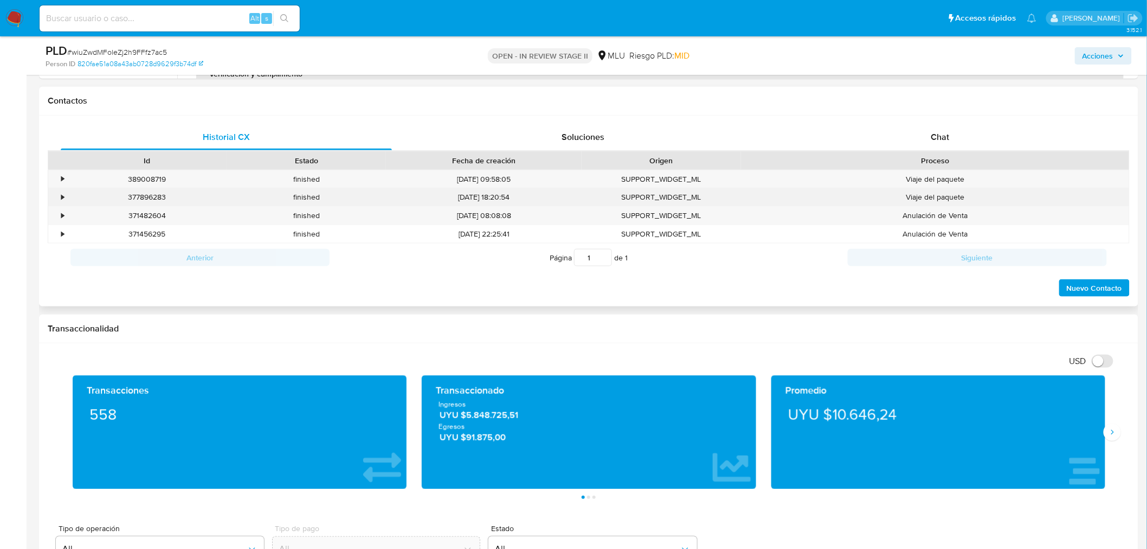
scroll to position [482, 0]
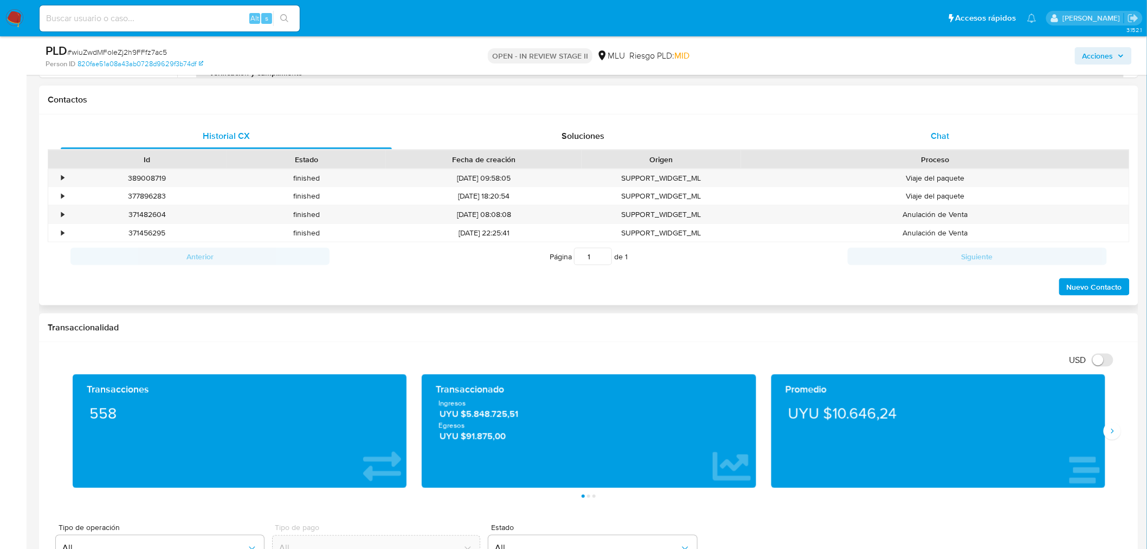
click at [902, 141] on div "Chat" at bounding box center [940, 136] width 331 height 26
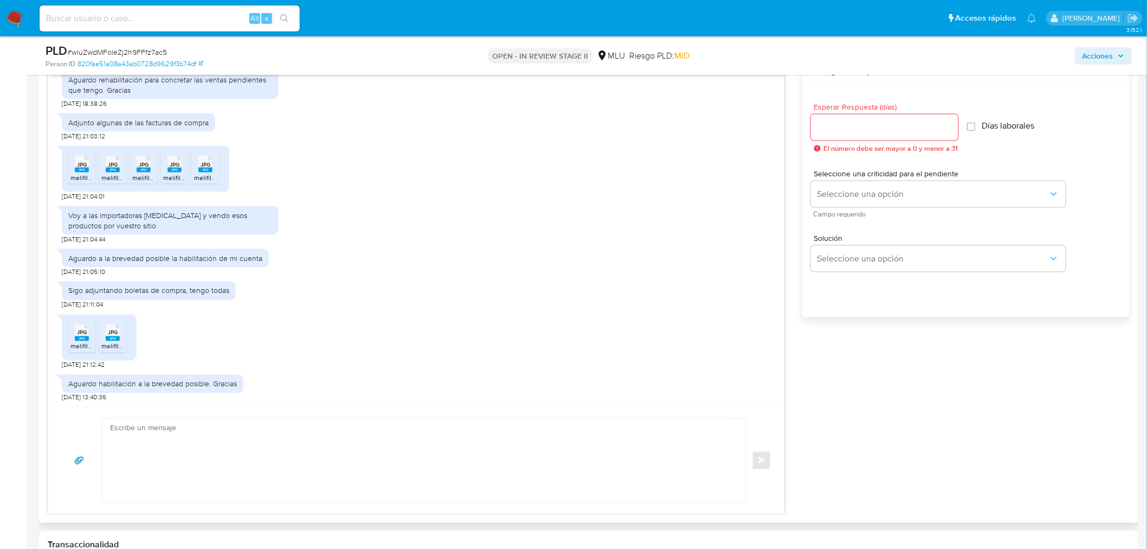
scroll to position [602, 0]
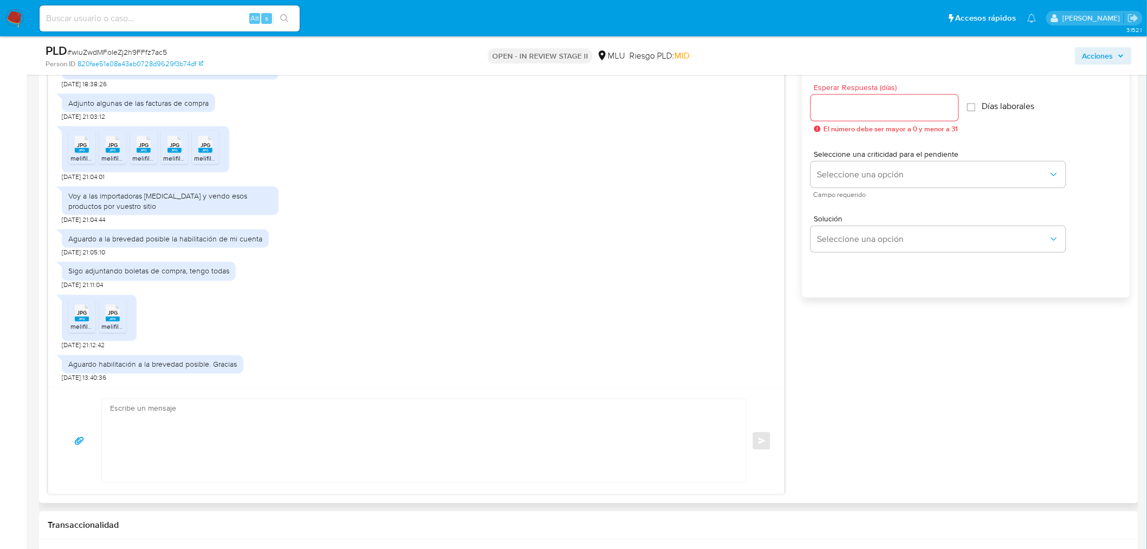
click at [224, 427] on textarea at bounding box center [421, 441] width 623 height 84
paste textarea "[PERSON_NAME], [PERSON_NAME]: Gracias por la respuesta y las facturas de compra…"
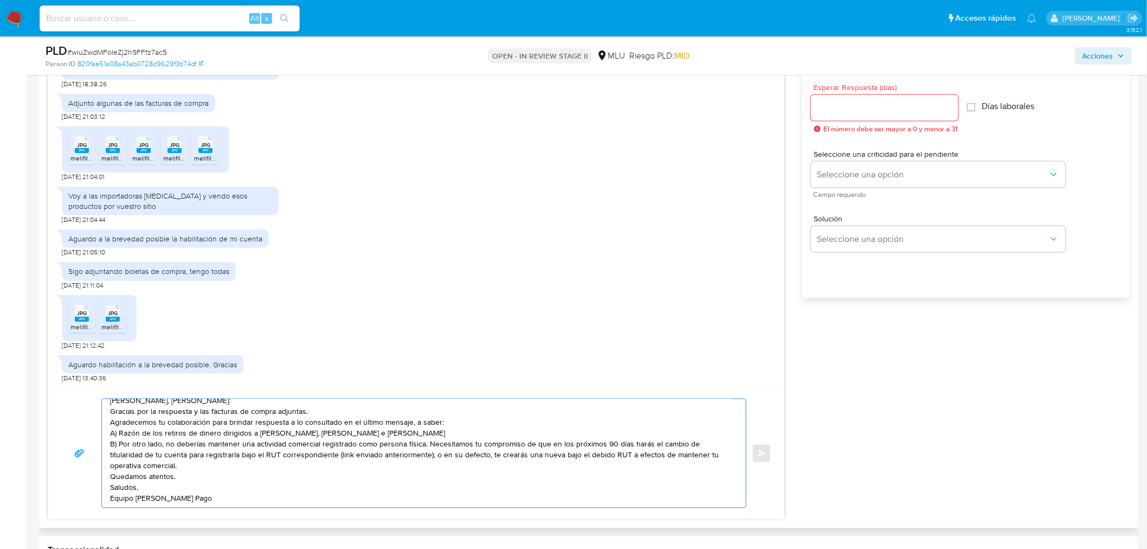
scroll to position [8, 0]
click at [187, 482] on textarea "[PERSON_NAME], [PERSON_NAME]: Gracias por la respuesta y las facturas de compra…" at bounding box center [421, 453] width 623 height 108
click at [111, 477] on textarea "[PERSON_NAME], [PERSON_NAME]: Gracias por la respuesta y las facturas de compra…" at bounding box center [421, 453] width 623 height 108
click at [111, 442] on textarea "[PERSON_NAME], [PERSON_NAME]: Gracias por la respuesta y las facturas de compra…" at bounding box center [421, 453] width 623 height 108
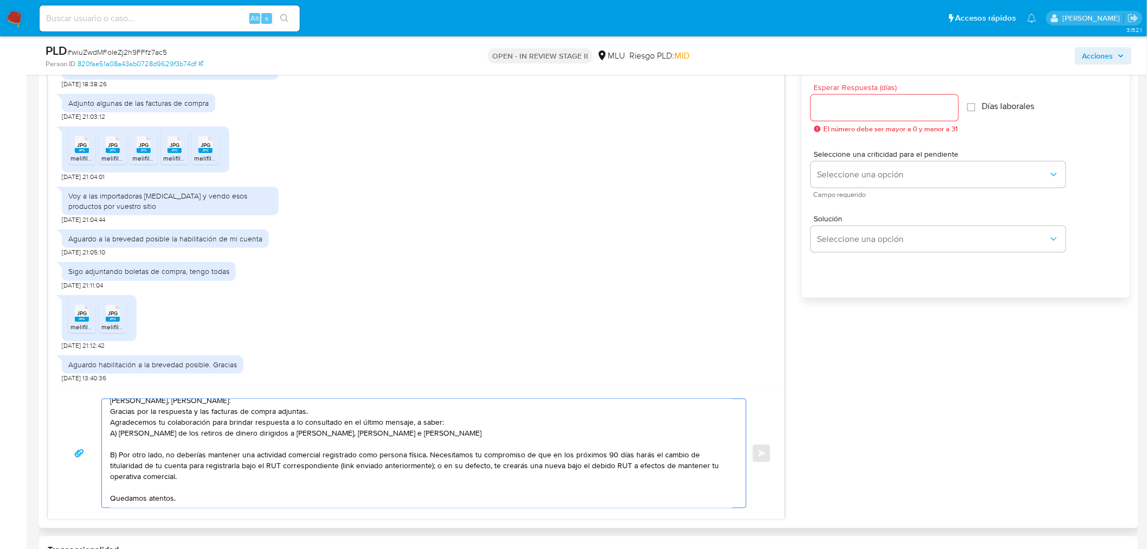
click at [111, 433] on textarea "[PERSON_NAME], [PERSON_NAME]: Gracias por la respuesta y las facturas de compra…" at bounding box center [421, 453] width 623 height 108
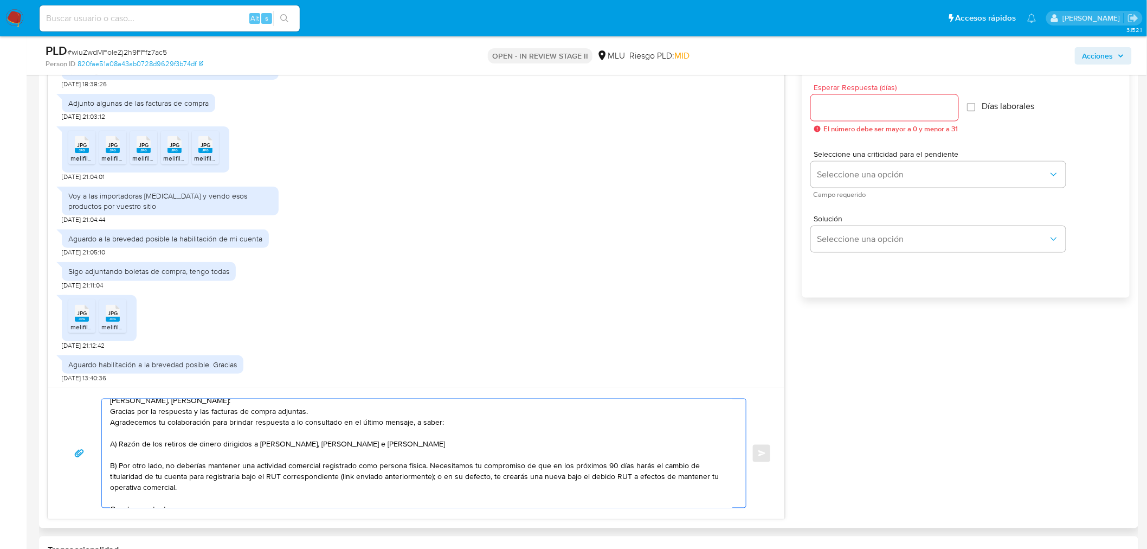
click at [110, 424] on textarea "[PERSON_NAME], [PERSON_NAME]: Gracias por la respuesta y las facturas de compra…" at bounding box center [421, 453] width 623 height 108
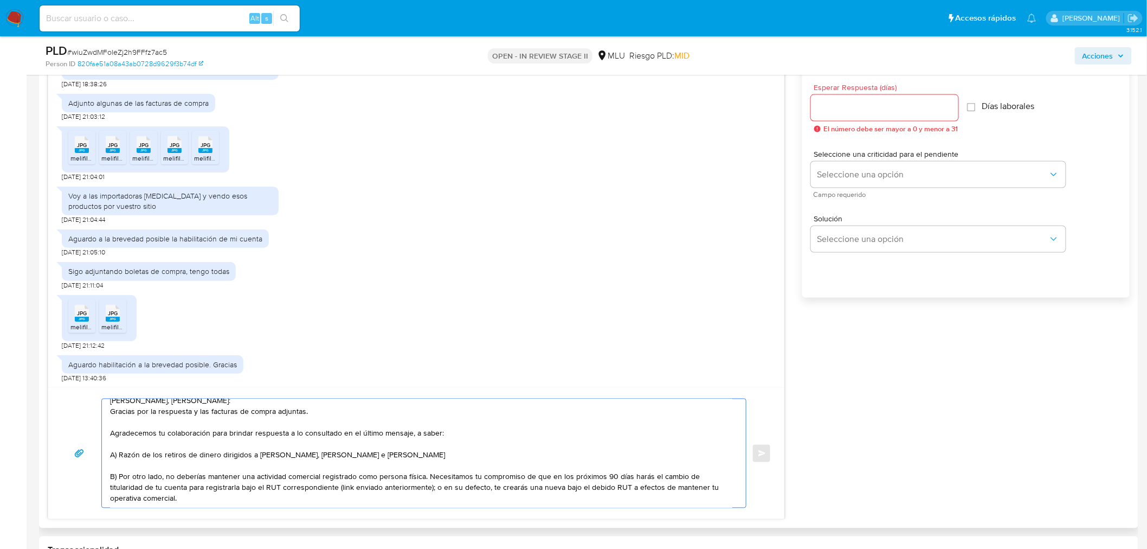
click at [110, 416] on textarea "[PERSON_NAME], [PERSON_NAME]: Gracias por la respuesta y las facturas de compra…" at bounding box center [421, 453] width 623 height 108
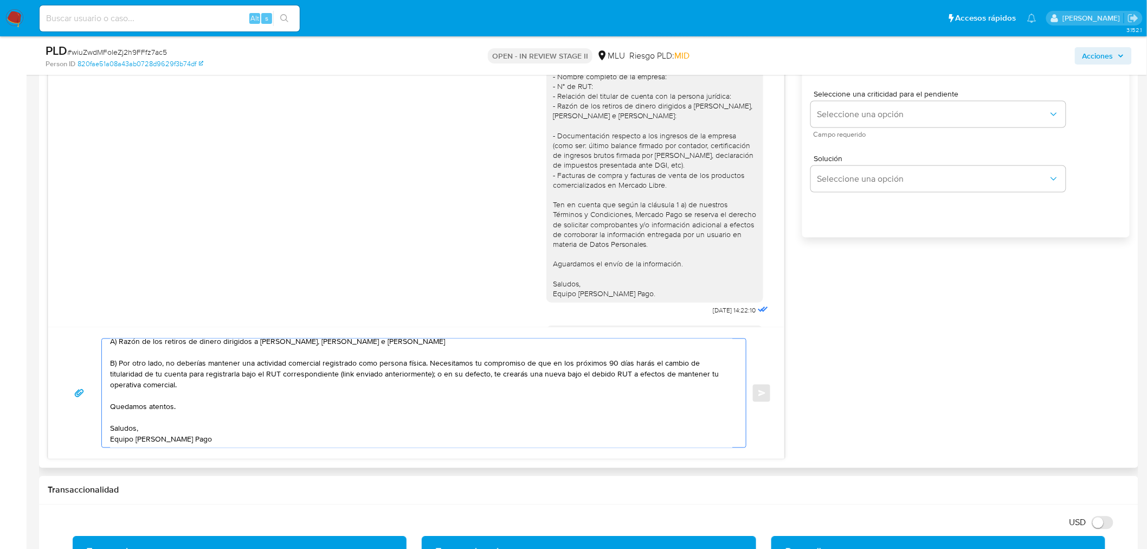
scroll to position [72, 0]
click at [351, 416] on textarea "[PERSON_NAME]: Gracias por la respuesta y las facturas de compra adjuntas. Agra…" at bounding box center [421, 393] width 623 height 108
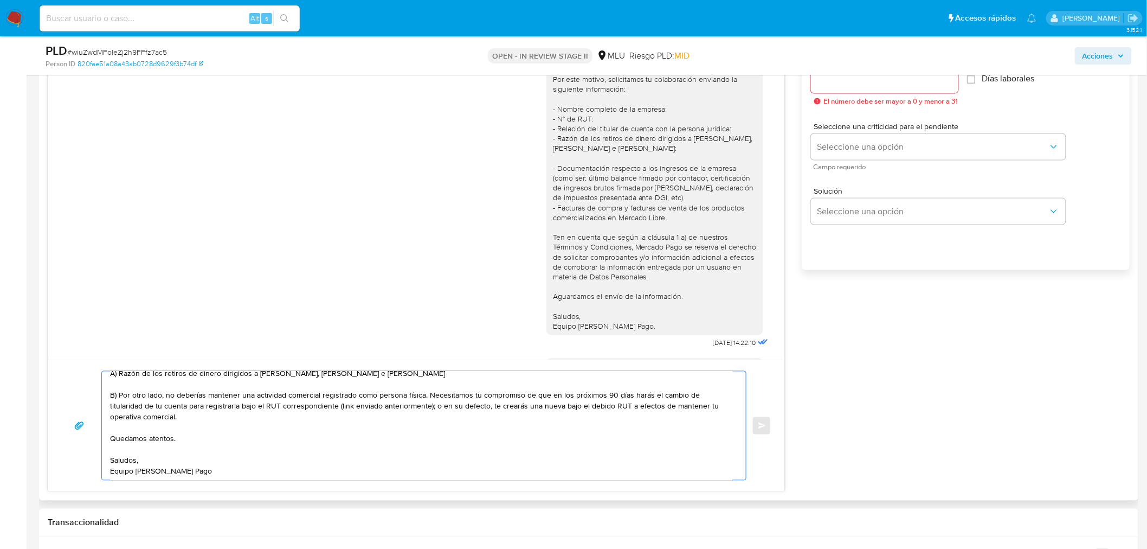
scroll to position [602, 0]
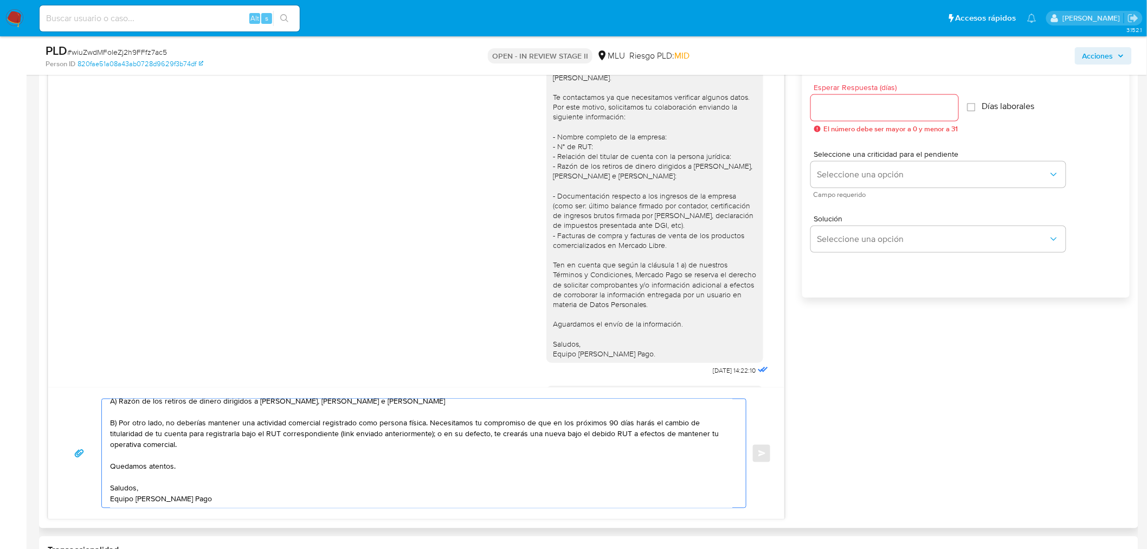
type textarea "[PERSON_NAME]: Gracias por la respuesta y las facturas de compra adjuntas. Agra…"
click at [861, 111] on input "Esperar Respuesta (días)" at bounding box center [884, 108] width 147 height 14
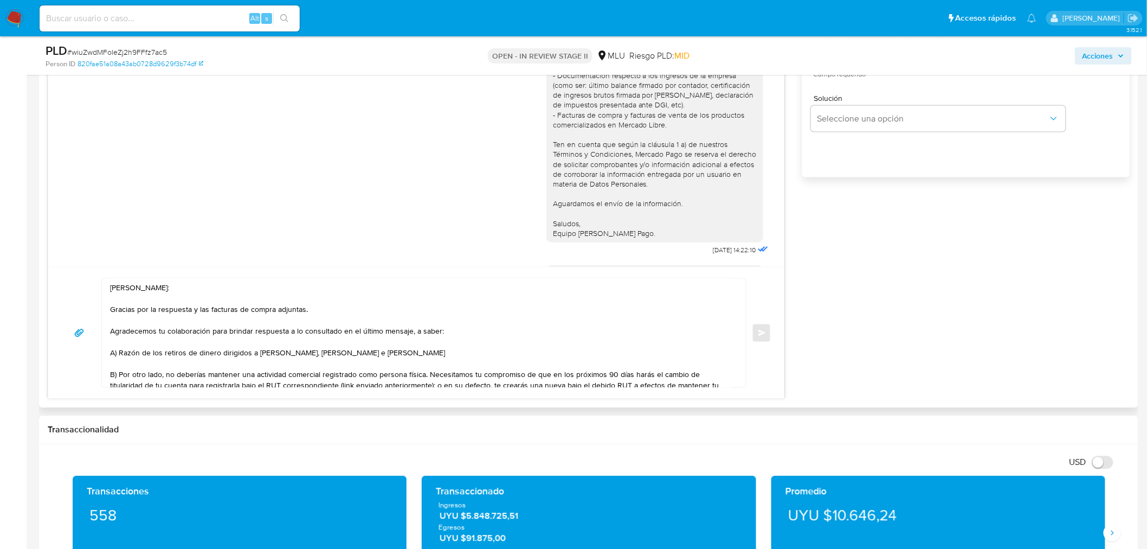
scroll to position [663, 0]
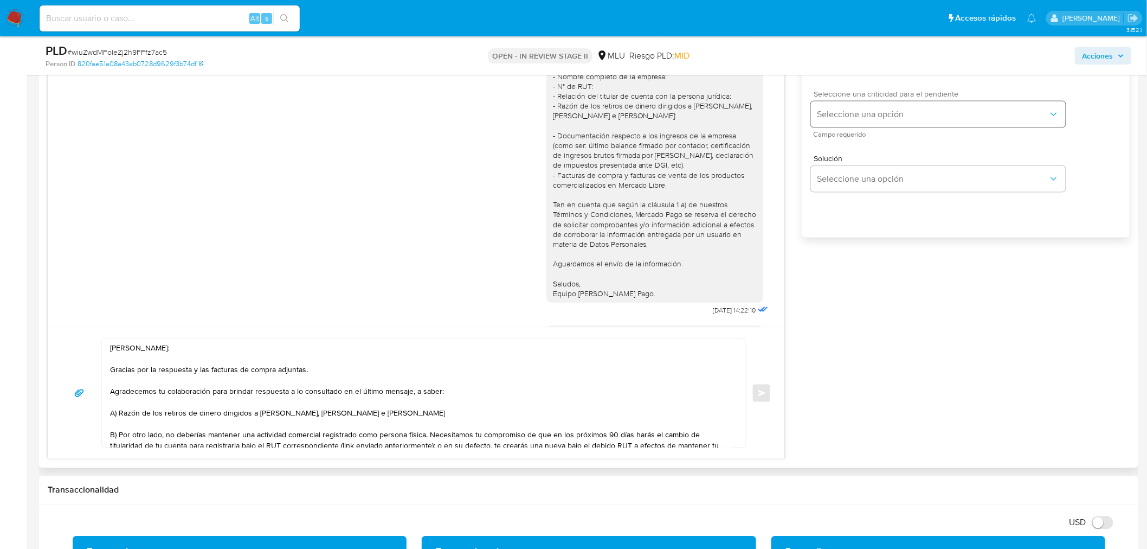
type input "2"
click at [908, 120] on button "Seleccione una opción" at bounding box center [938, 114] width 255 height 26
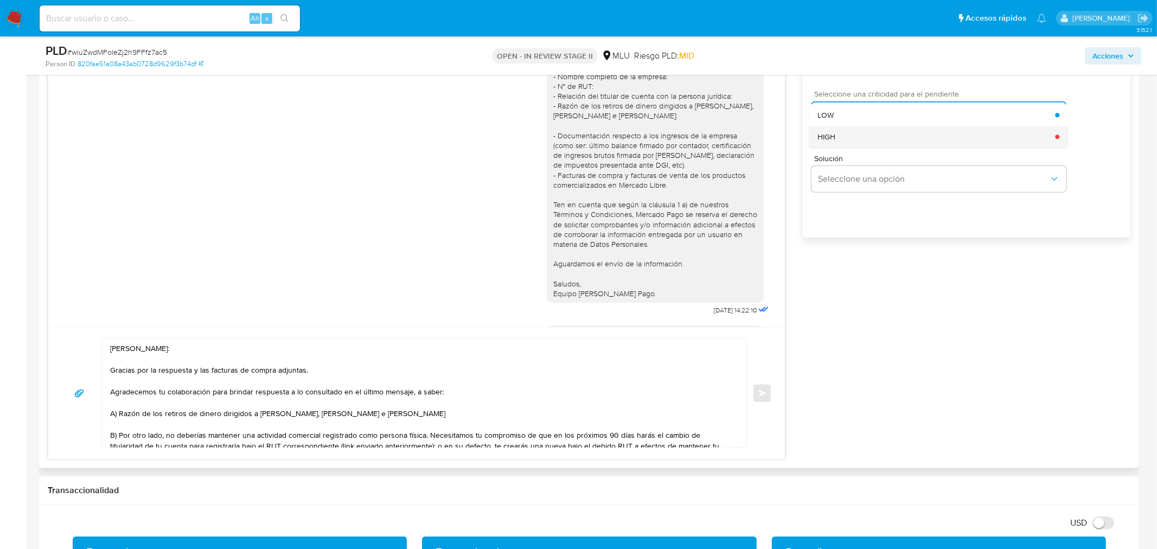
click at [895, 145] on div "HIGH" at bounding box center [936, 137] width 238 height 22
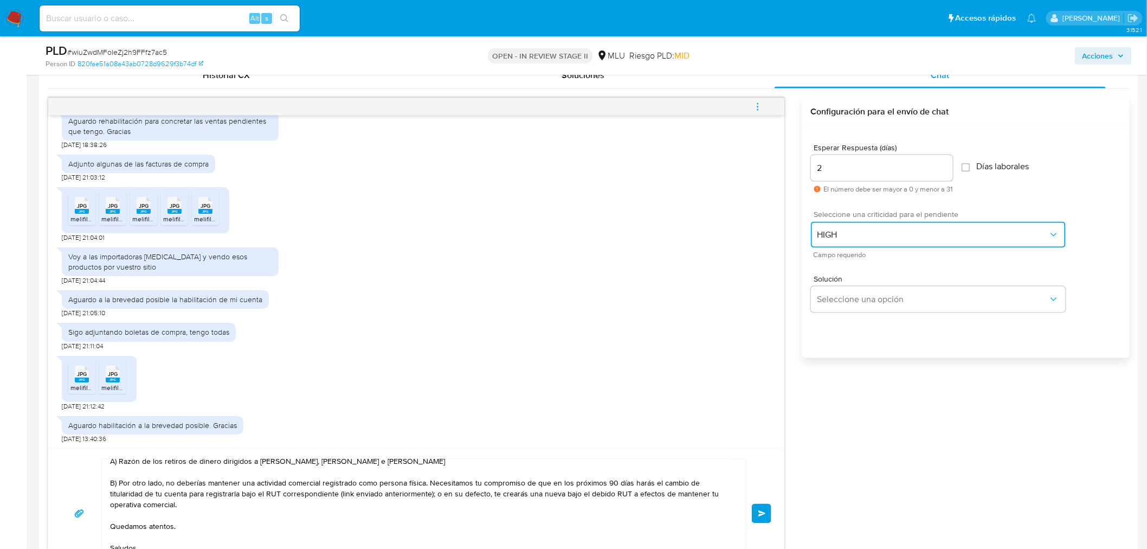
scroll to position [602, 0]
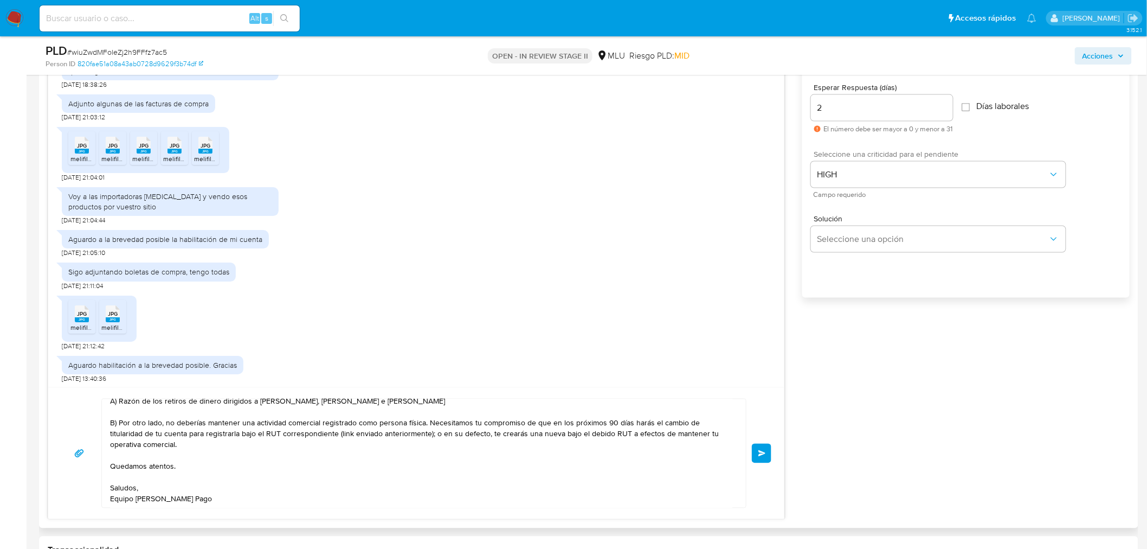
click at [763, 453] on span "Enviar" at bounding box center [763, 453] width 8 height 7
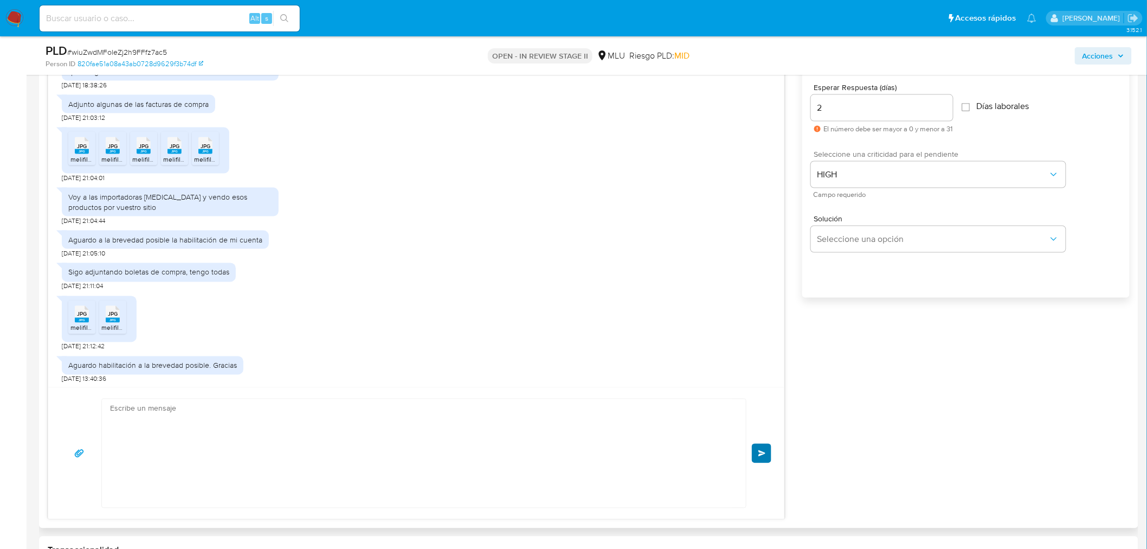
scroll to position [0, 0]
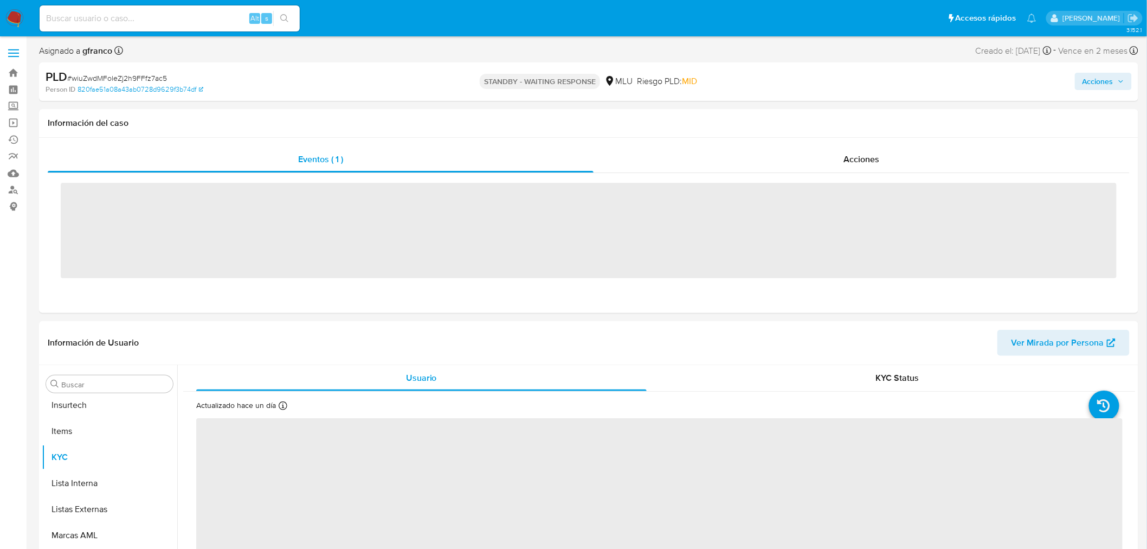
scroll to position [458, 0]
